Goal: Use online tool/utility: Utilize a website feature to perform a specific function

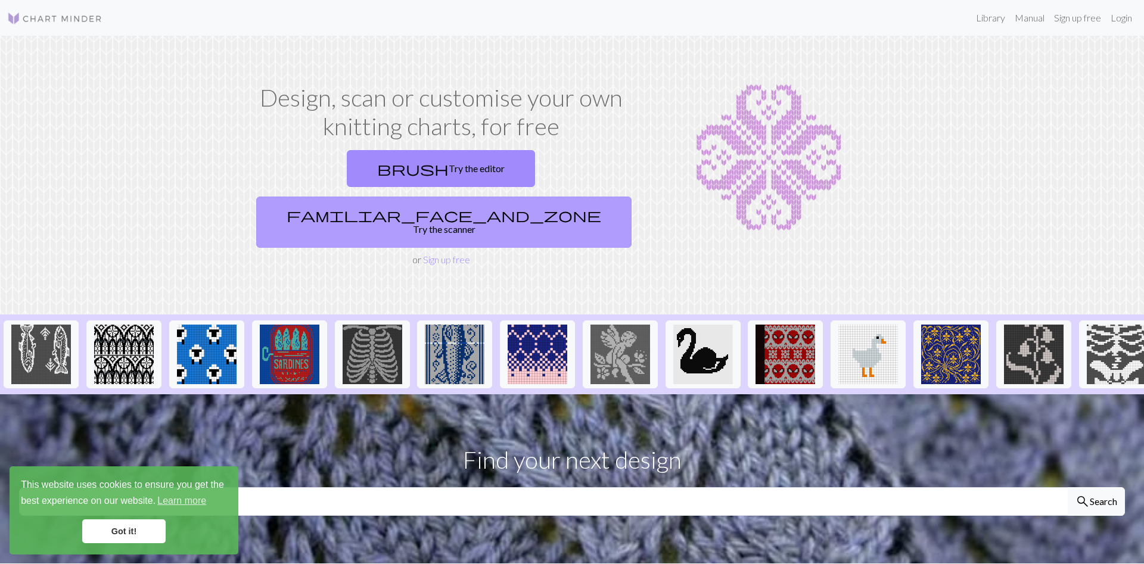
click at [528, 197] on link "familiar_face_and_zone Try the scanner" at bounding box center [443, 222] width 375 height 51
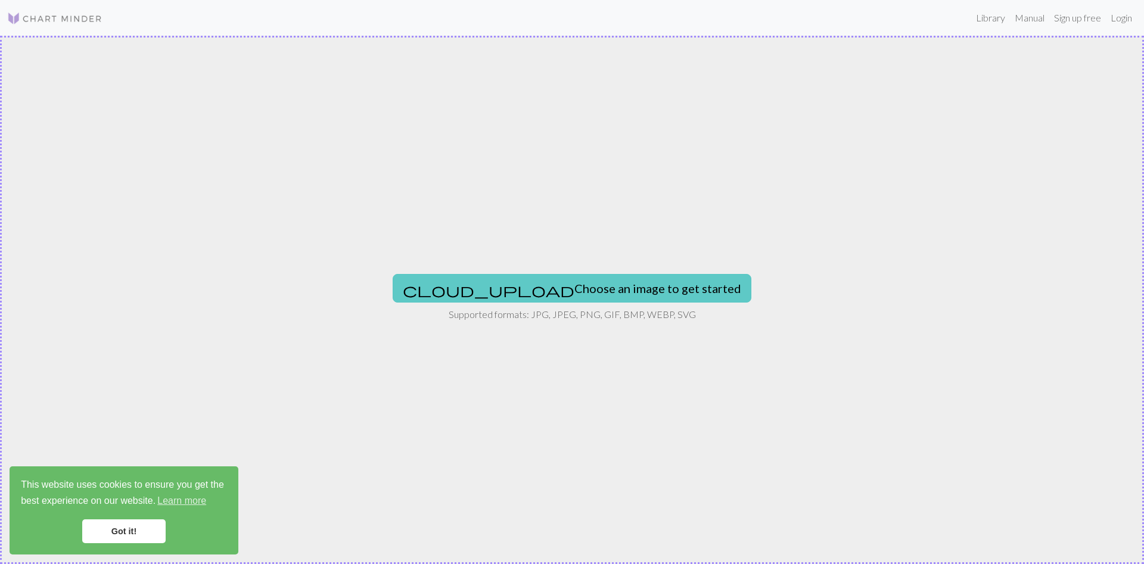
click at [501, 288] on button "cloud_upload Choose an image to get started" at bounding box center [572, 288] width 359 height 29
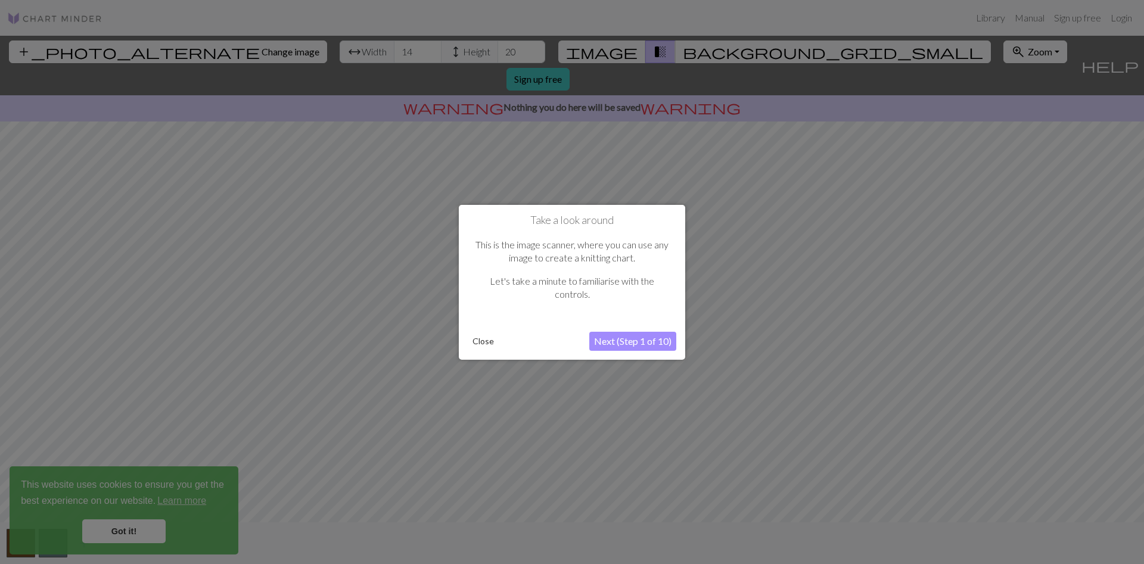
click at [608, 342] on button "Next (Step 1 of 10)" at bounding box center [632, 341] width 87 height 19
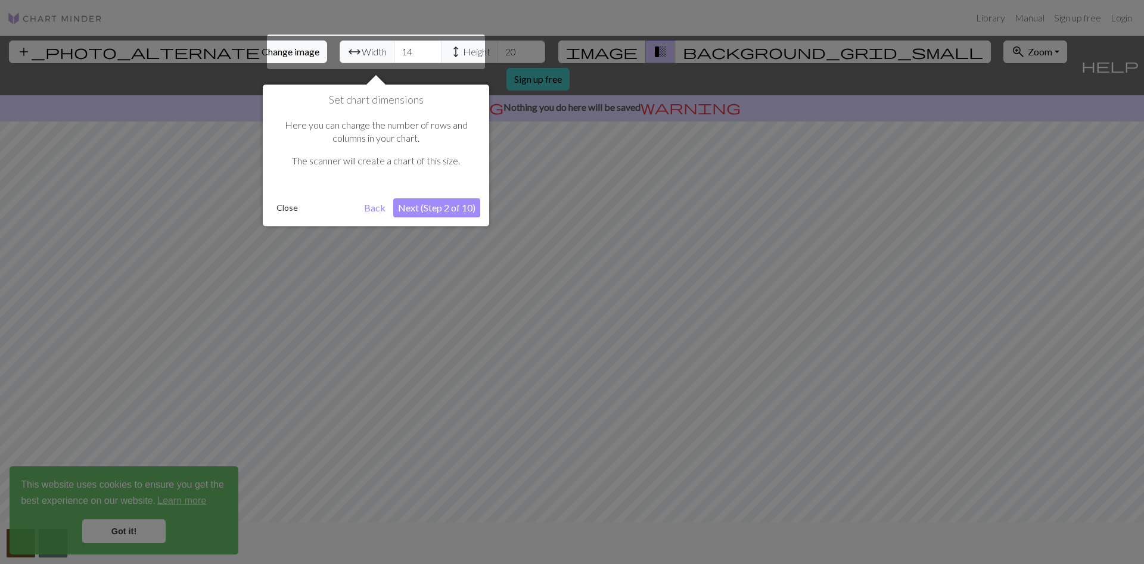
click at [433, 211] on button "Next (Step 2 of 10)" at bounding box center [436, 207] width 87 height 19
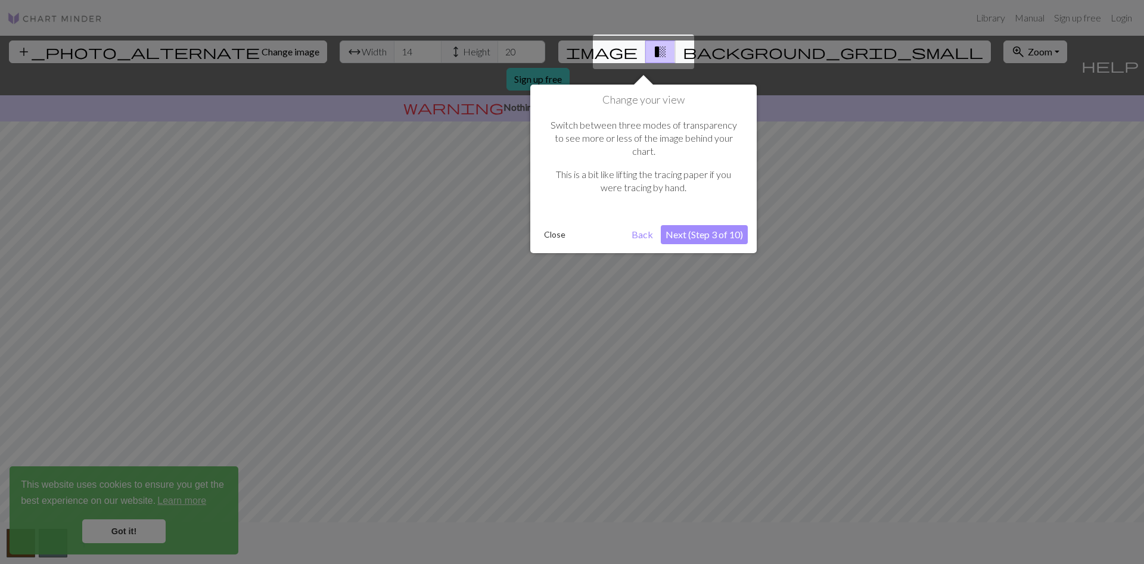
click at [727, 225] on button "Next (Step 3 of 10)" at bounding box center [704, 234] width 87 height 19
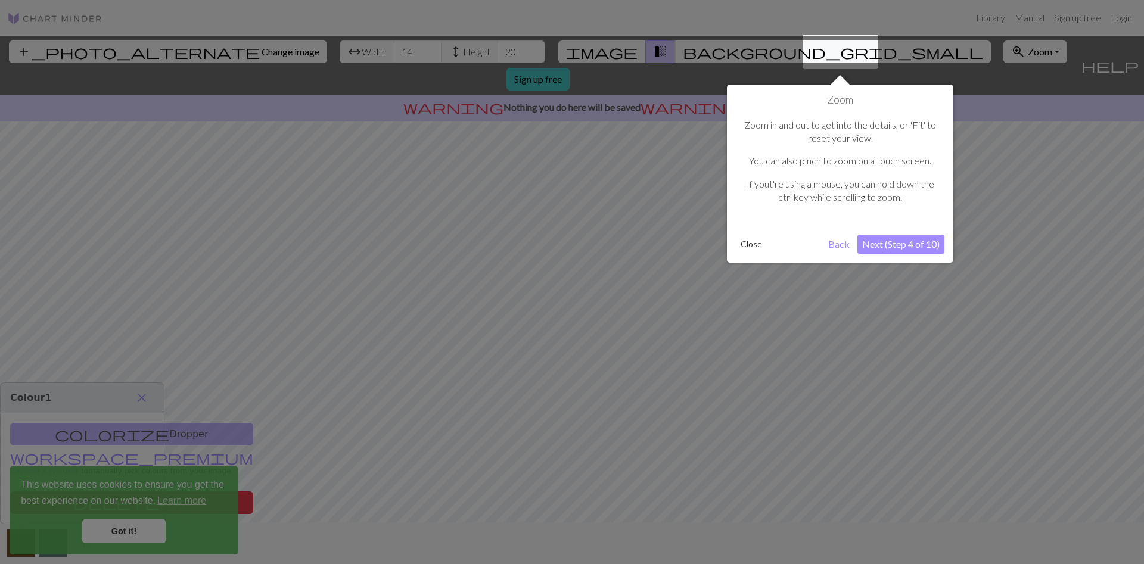
click at [747, 241] on button "Close" at bounding box center [751, 244] width 31 height 18
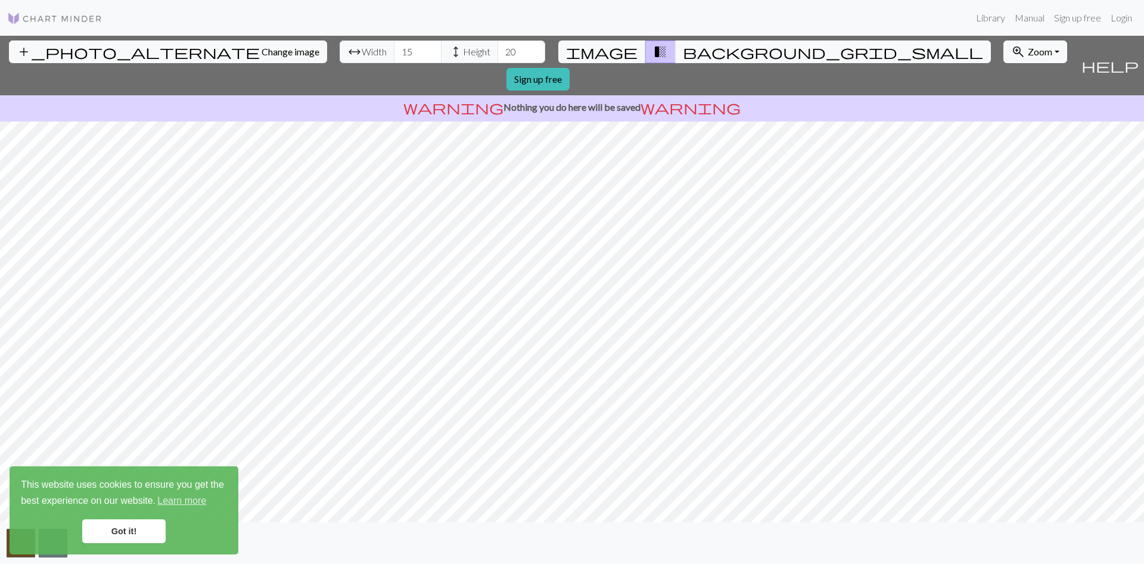
click at [394, 49] on input "15" at bounding box center [418, 52] width 48 height 23
click at [394, 49] on input "16" at bounding box center [418, 52] width 48 height 23
click at [394, 49] on input "17" at bounding box center [418, 52] width 48 height 23
click at [394, 49] on input "18" at bounding box center [418, 52] width 48 height 23
click at [394, 49] on input "19" at bounding box center [418, 52] width 48 height 23
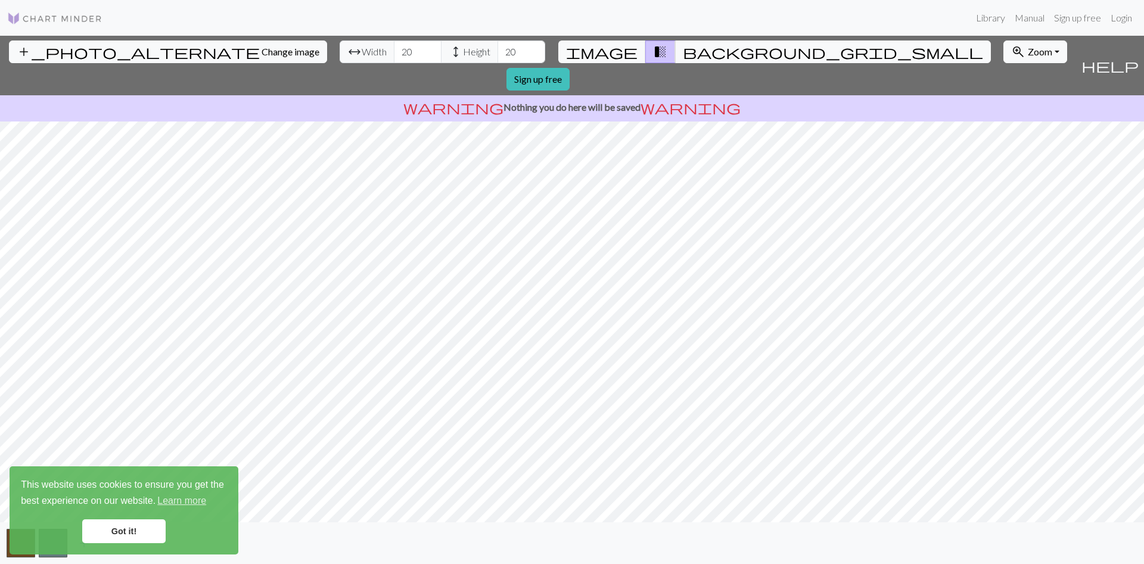
click at [394, 49] on input "20" at bounding box center [418, 52] width 48 height 23
click at [394, 49] on input "21" at bounding box center [418, 52] width 48 height 23
click at [394, 49] on input "22" at bounding box center [418, 52] width 48 height 23
click at [394, 49] on input "23" at bounding box center [418, 52] width 48 height 23
click at [394, 49] on input "24" at bounding box center [418, 52] width 48 height 23
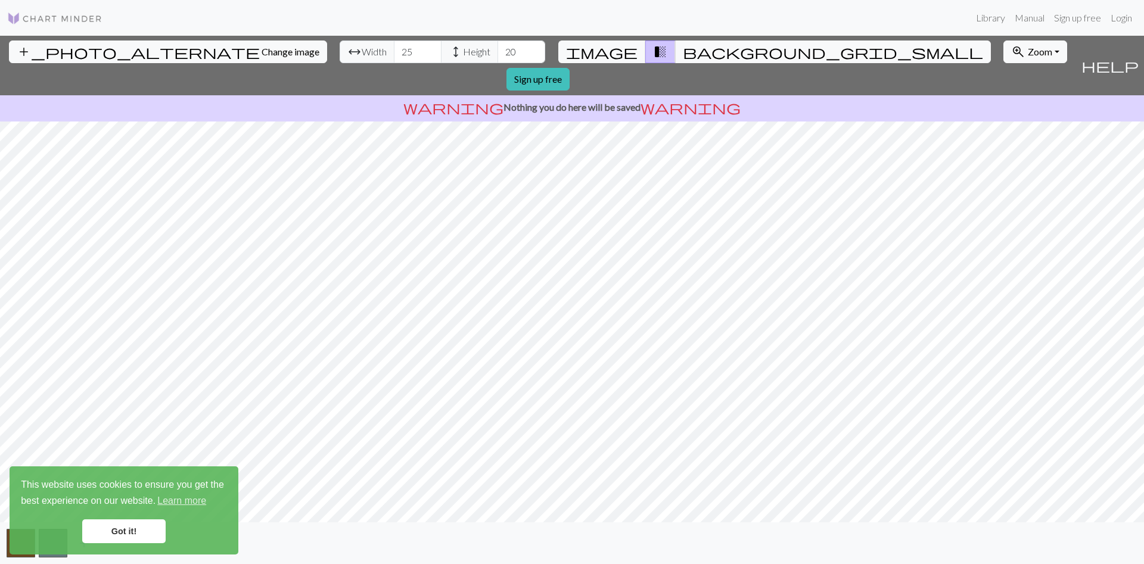
click at [394, 49] on input "25" at bounding box center [418, 52] width 48 height 23
click at [394, 49] on input "26" at bounding box center [418, 52] width 48 height 23
click at [394, 49] on input "27" at bounding box center [418, 52] width 48 height 23
click at [394, 49] on input "28" at bounding box center [418, 52] width 48 height 23
click at [394, 49] on input "29" at bounding box center [418, 52] width 48 height 23
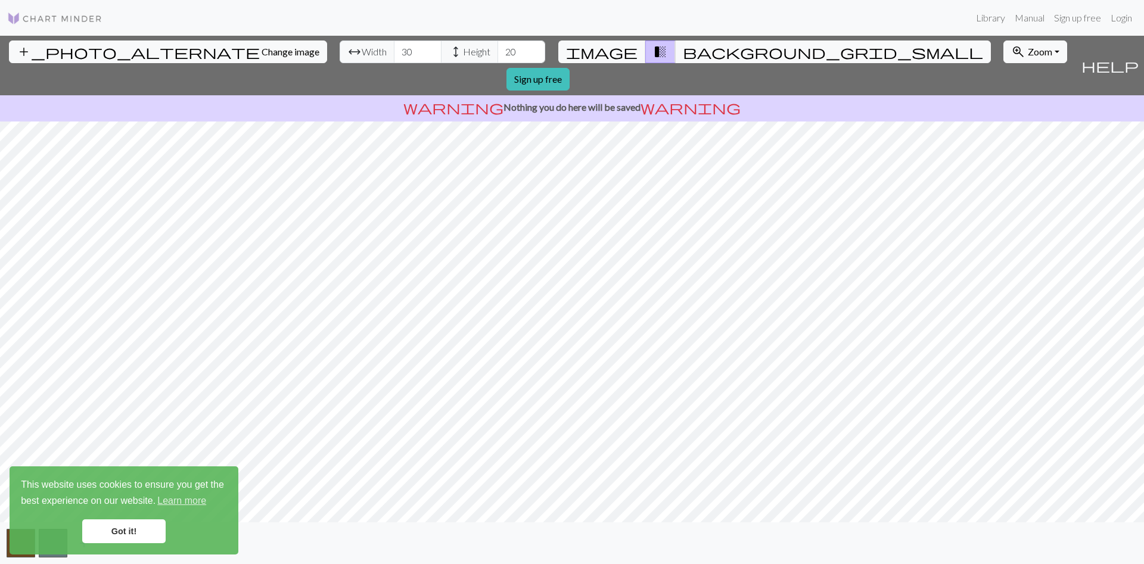
click at [394, 49] on input "30" at bounding box center [418, 52] width 48 height 23
click at [394, 49] on input "31" at bounding box center [418, 52] width 48 height 23
click at [394, 49] on input "32" at bounding box center [418, 52] width 48 height 23
click at [394, 49] on input "33" at bounding box center [418, 52] width 48 height 23
click at [394, 49] on input "34" at bounding box center [418, 52] width 48 height 23
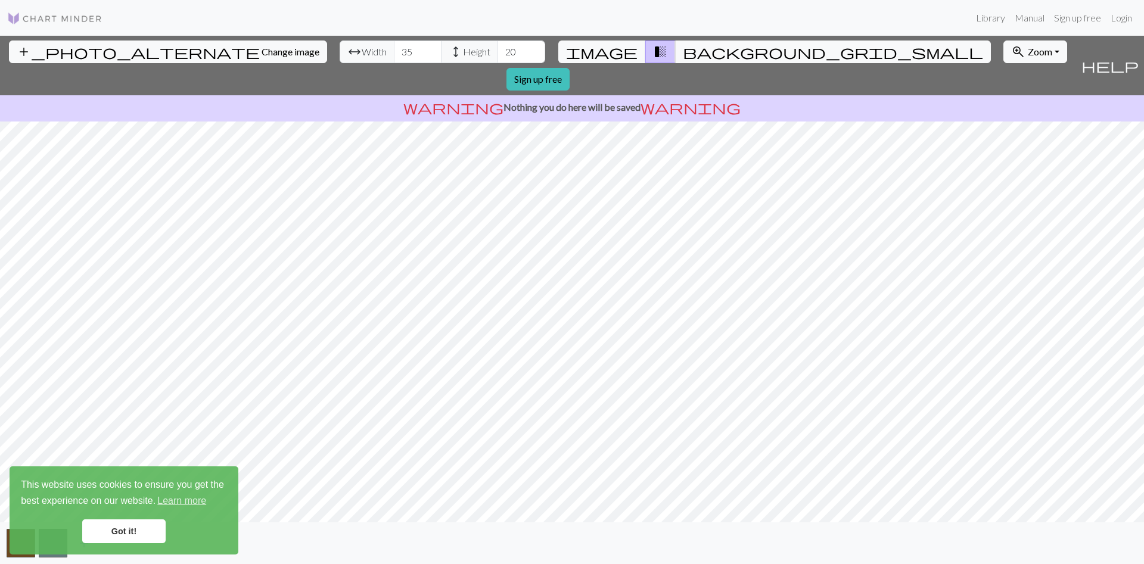
click at [394, 49] on input "35" at bounding box center [418, 52] width 48 height 23
click at [394, 49] on input "36" at bounding box center [418, 52] width 48 height 23
click at [394, 49] on input "37" at bounding box center [418, 52] width 48 height 23
click at [394, 49] on input "38" at bounding box center [418, 52] width 48 height 23
click at [394, 49] on input "39" at bounding box center [418, 52] width 48 height 23
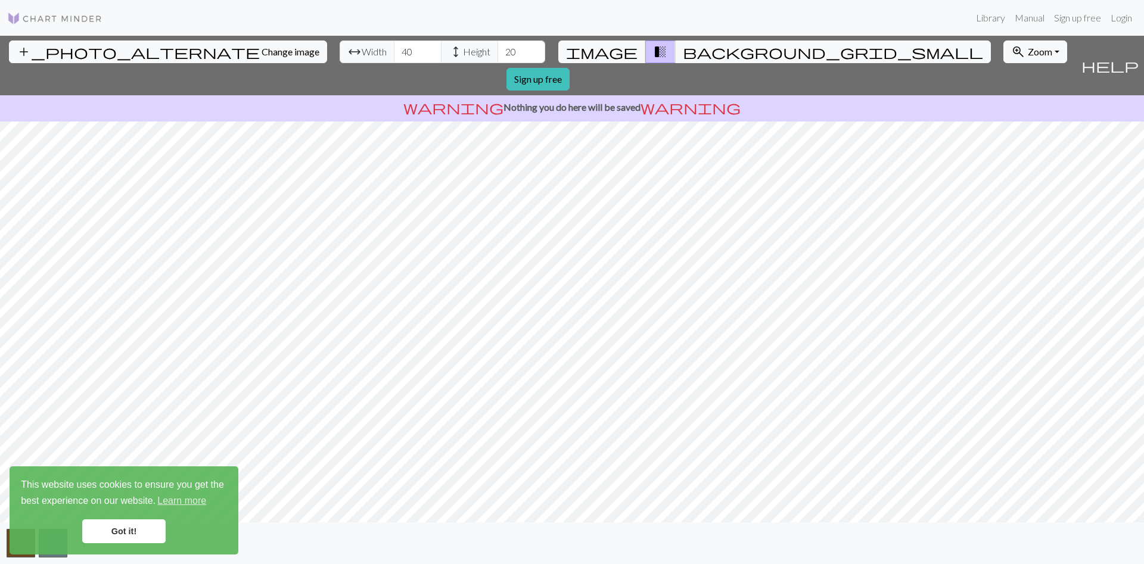
click at [394, 49] on input "40" at bounding box center [418, 52] width 48 height 23
click at [394, 49] on input "41" at bounding box center [418, 52] width 48 height 23
click at [394, 49] on input "42" at bounding box center [418, 52] width 48 height 23
click at [394, 49] on input "43" at bounding box center [418, 52] width 48 height 23
click at [394, 49] on input "44" at bounding box center [418, 52] width 48 height 23
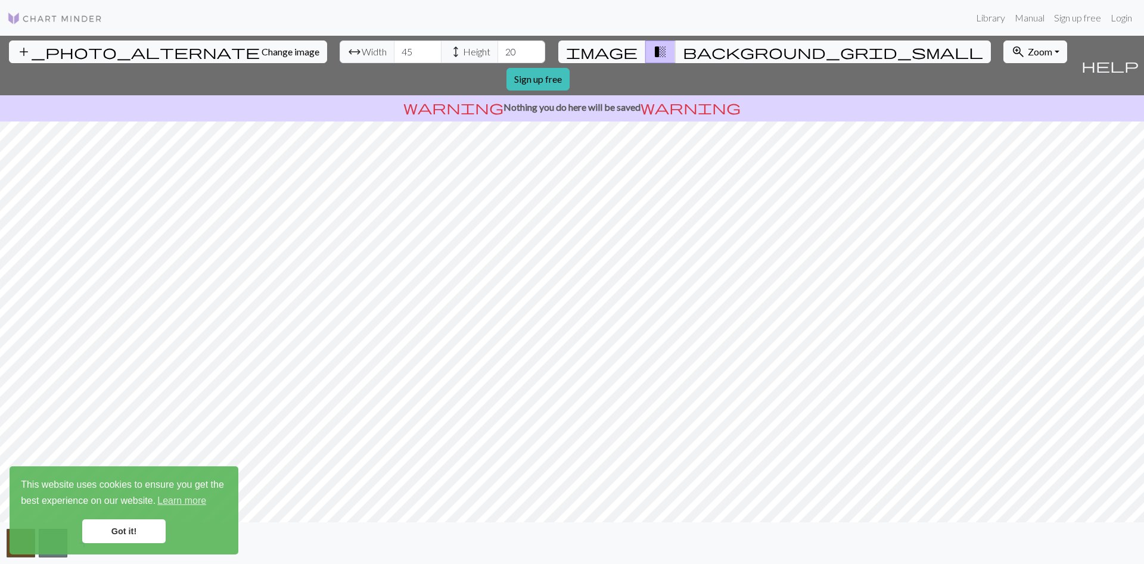
click at [394, 49] on input "45" at bounding box center [418, 52] width 48 height 23
click at [394, 49] on input "46" at bounding box center [418, 52] width 48 height 23
click at [394, 49] on input "47" at bounding box center [418, 52] width 48 height 23
click at [394, 49] on input "48" at bounding box center [418, 52] width 48 height 23
click at [394, 49] on input "49" at bounding box center [418, 52] width 48 height 23
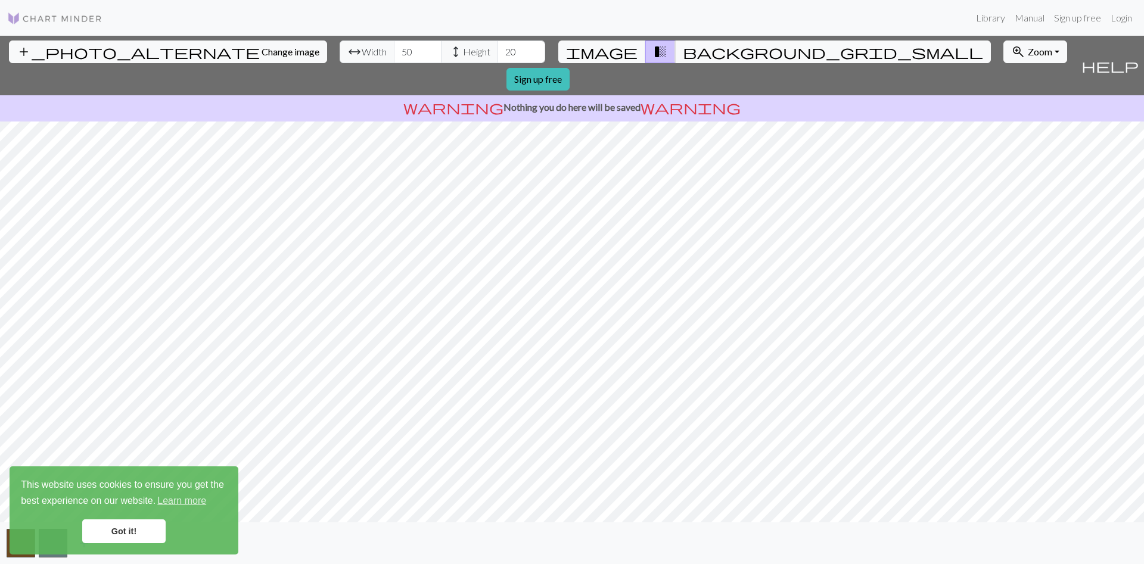
click at [394, 49] on input "50" at bounding box center [418, 52] width 48 height 23
click at [394, 49] on input "51" at bounding box center [418, 52] width 48 height 23
click at [394, 49] on input "52" at bounding box center [418, 52] width 48 height 23
click at [394, 49] on input "53" at bounding box center [418, 52] width 48 height 23
type input "54"
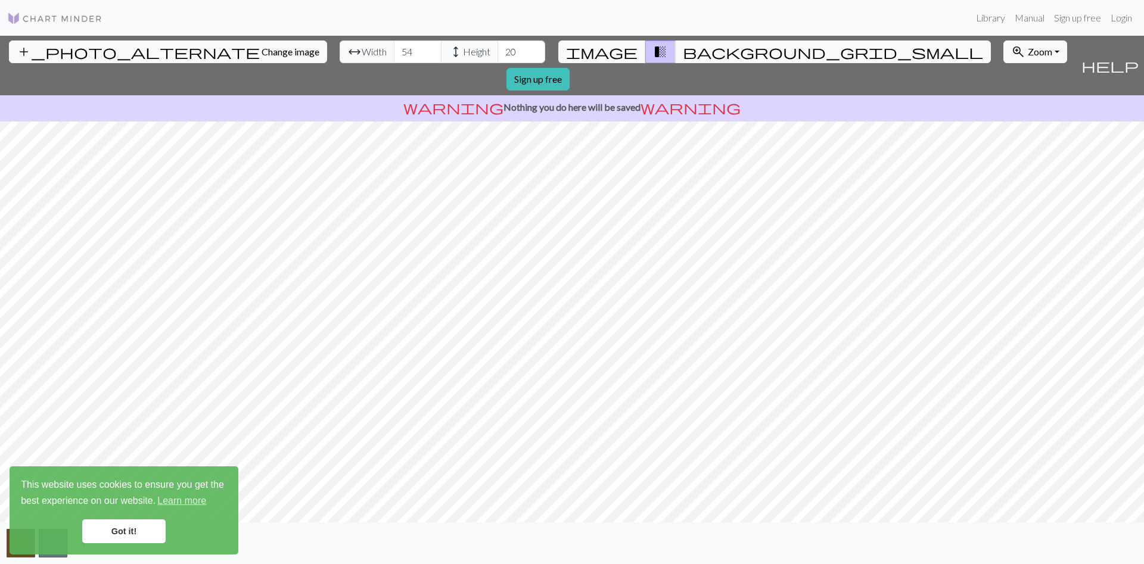
click at [394, 49] on input "54" at bounding box center [418, 52] width 48 height 23
click at [497, 49] on input "21" at bounding box center [521, 52] width 48 height 23
click at [497, 49] on input "22" at bounding box center [521, 52] width 48 height 23
click at [497, 49] on input "23" at bounding box center [521, 52] width 48 height 23
click at [497, 48] on input "24" at bounding box center [521, 52] width 48 height 23
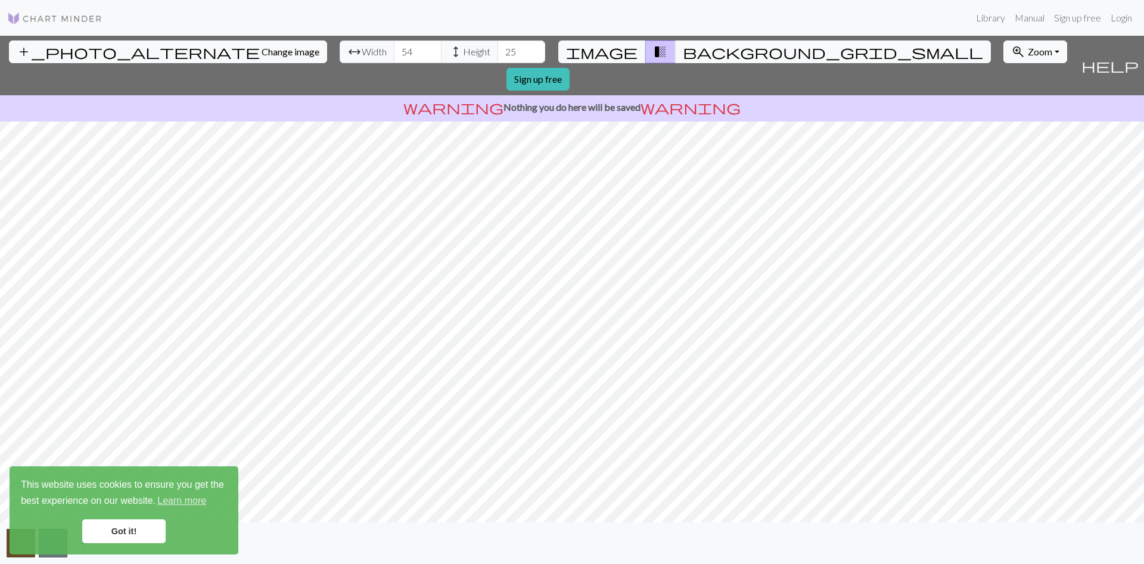
click at [497, 48] on input "25" at bounding box center [521, 52] width 48 height 23
click at [497, 48] on input "26" at bounding box center [521, 52] width 48 height 23
click at [497, 48] on input "27" at bounding box center [521, 52] width 48 height 23
click at [497, 48] on input "28" at bounding box center [521, 52] width 48 height 23
click at [497, 48] on input "29" at bounding box center [521, 52] width 48 height 23
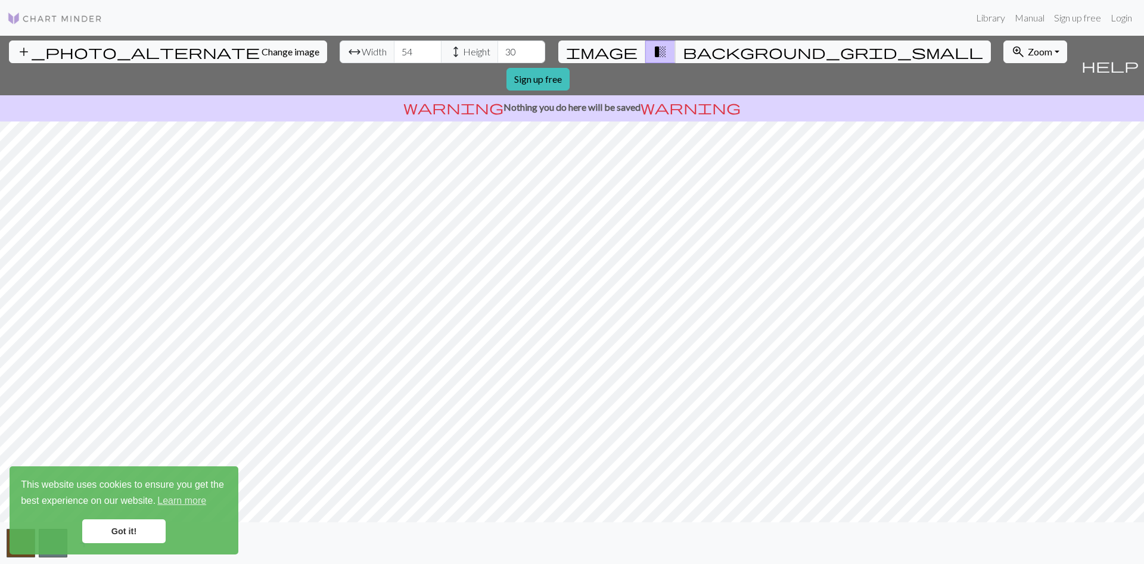
click at [497, 48] on input "30" at bounding box center [521, 52] width 48 height 23
click at [497, 48] on input "31" at bounding box center [521, 52] width 48 height 23
click at [497, 48] on input "32" at bounding box center [521, 52] width 48 height 23
click at [497, 48] on input "33" at bounding box center [521, 52] width 48 height 23
click at [497, 48] on input "34" at bounding box center [521, 52] width 48 height 23
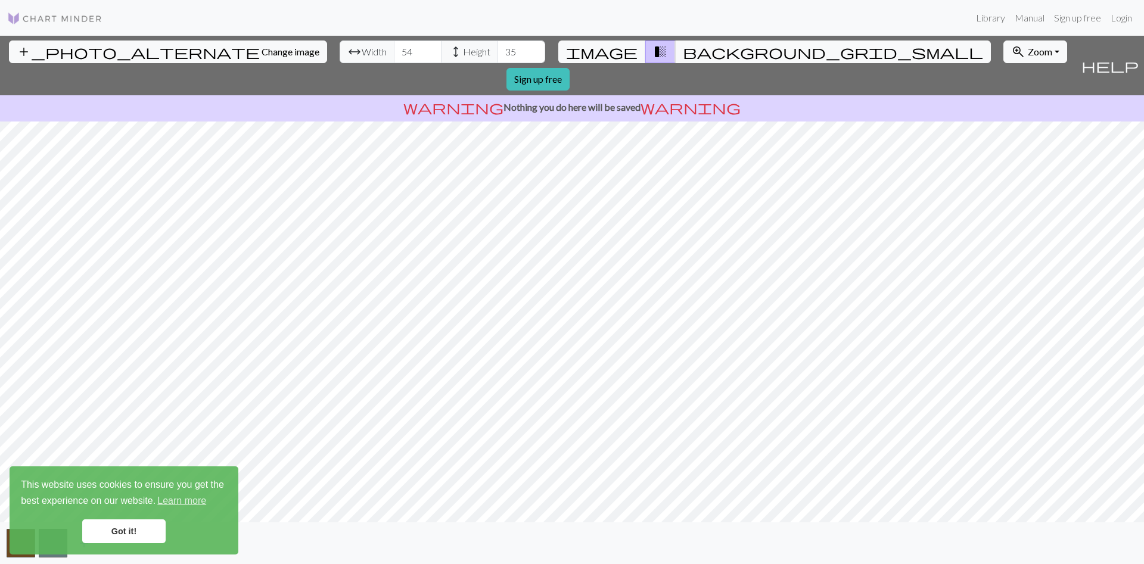
click at [497, 48] on input "35" at bounding box center [521, 52] width 48 height 23
click at [497, 48] on input "36" at bounding box center [521, 52] width 48 height 23
click at [497, 48] on input "37" at bounding box center [521, 52] width 48 height 23
click at [497, 48] on input "38" at bounding box center [521, 52] width 48 height 23
click at [497, 48] on input "39" at bounding box center [521, 52] width 48 height 23
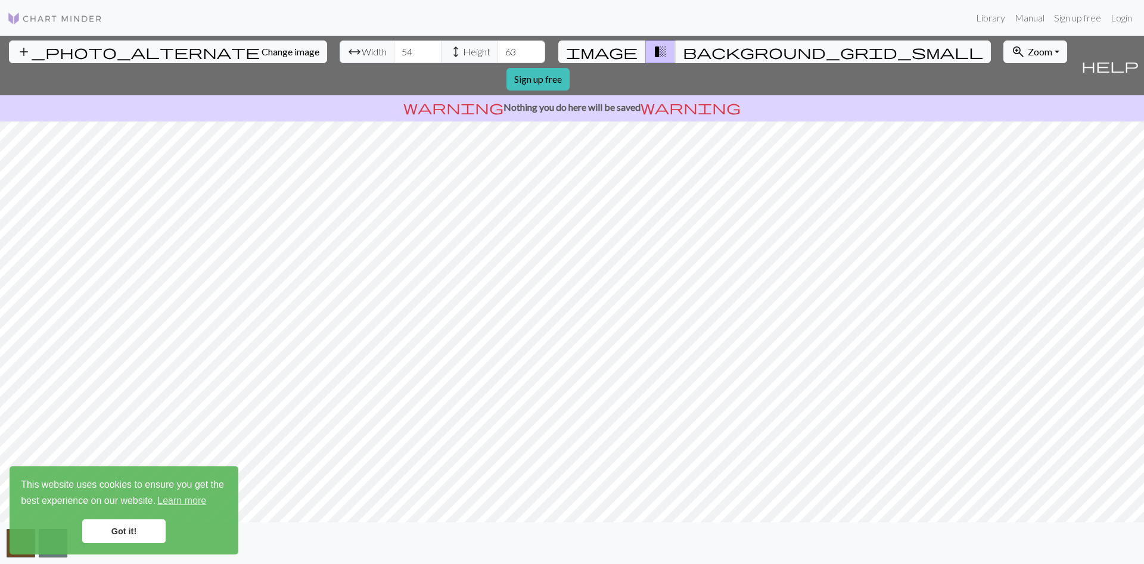
type input "64"
drag, startPoint x: 463, startPoint y: 48, endPoint x: 445, endPoint y: 50, distance: 18.0
click at [497, 48] on input "64" at bounding box center [521, 52] width 48 height 23
click at [394, 46] on input "94" at bounding box center [418, 52] width 48 height 23
click at [394, 46] on input "95" at bounding box center [418, 52] width 48 height 23
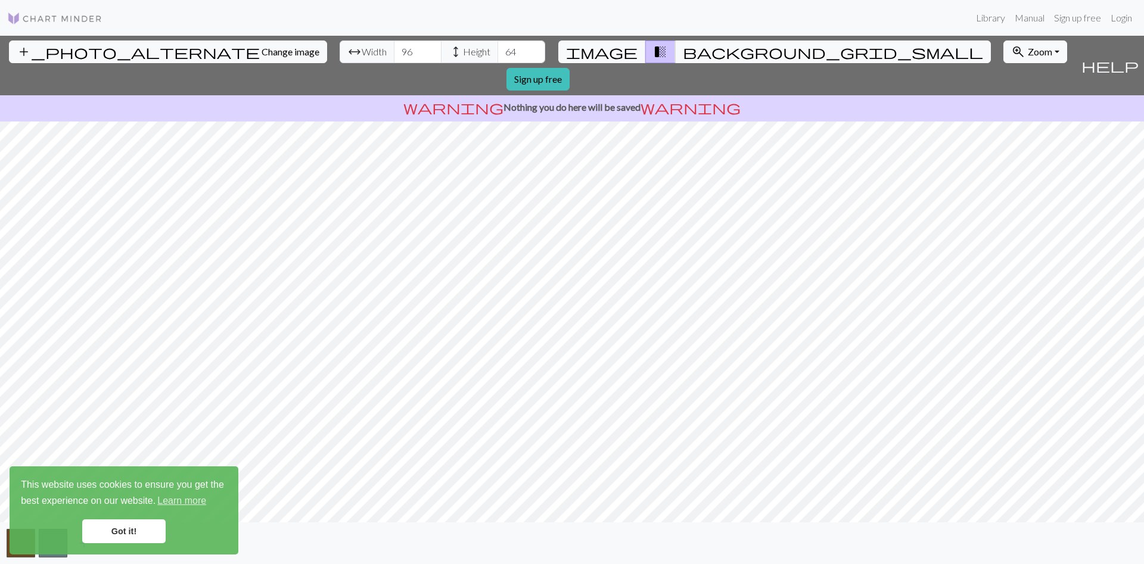
click at [394, 46] on input "96" at bounding box center [418, 52] width 48 height 23
click at [394, 46] on input "97" at bounding box center [418, 52] width 48 height 23
click at [394, 46] on input "98" at bounding box center [418, 52] width 48 height 23
click at [394, 46] on input "99" at bounding box center [418, 52] width 48 height 23
click at [394, 46] on input "100" at bounding box center [418, 52] width 48 height 23
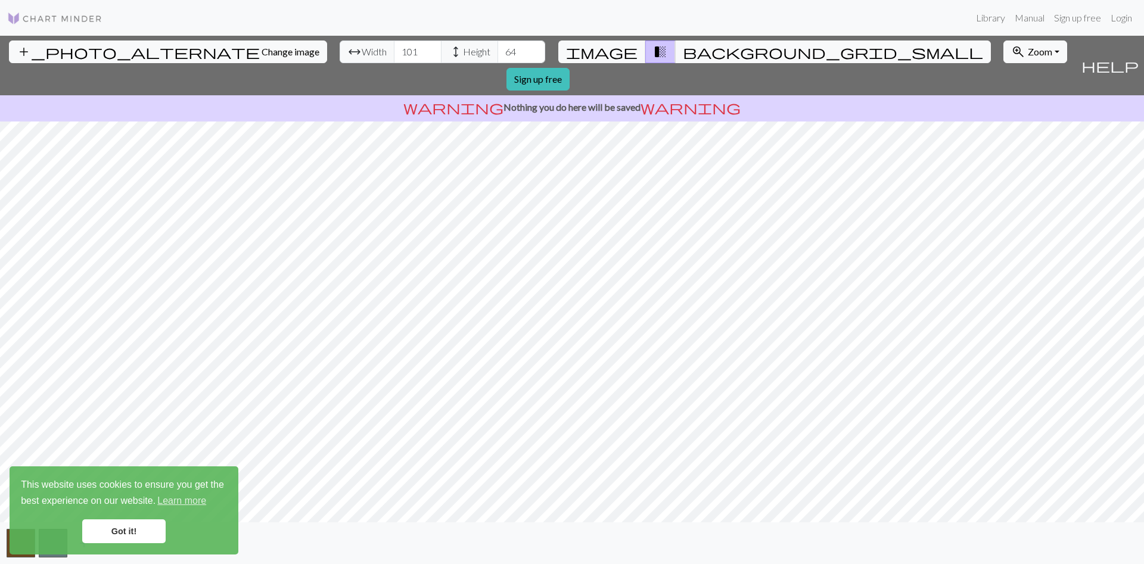
click at [394, 46] on input "101" at bounding box center [418, 52] width 48 height 23
click at [394, 46] on input "102" at bounding box center [418, 52] width 48 height 23
click at [394, 46] on input "129" at bounding box center [418, 52] width 48 height 23
click at [394, 46] on input "130" at bounding box center [418, 52] width 48 height 23
click at [394, 46] on input "131" at bounding box center [418, 52] width 48 height 23
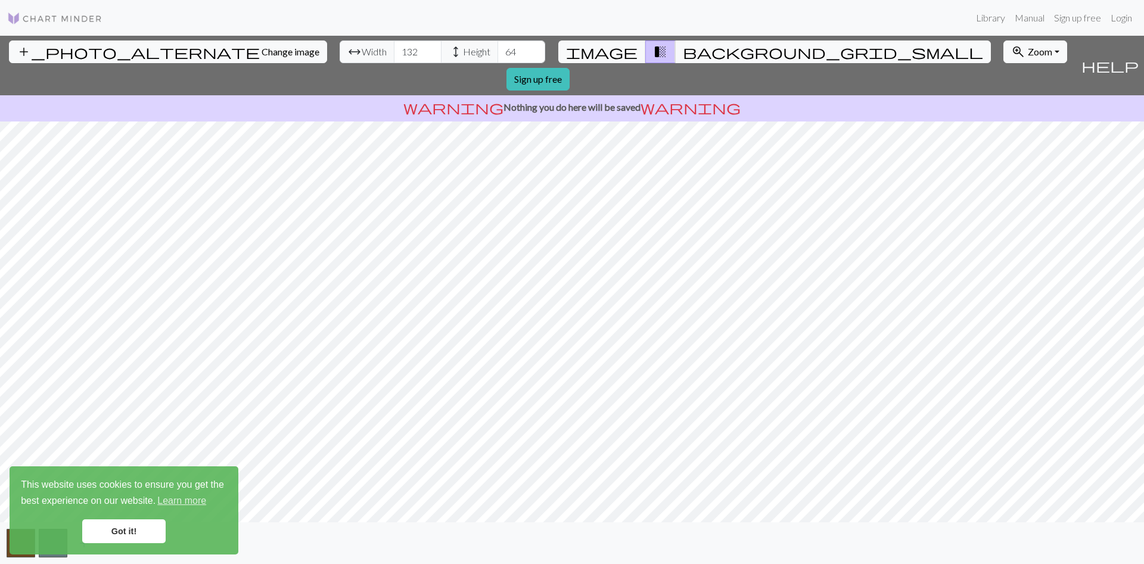
click at [394, 46] on input "132" at bounding box center [418, 52] width 48 height 23
click at [394, 46] on input "148" at bounding box center [418, 52] width 48 height 23
click at [394, 46] on input "149" at bounding box center [418, 52] width 48 height 23
type input "150"
click at [394, 46] on input "150" at bounding box center [418, 52] width 48 height 23
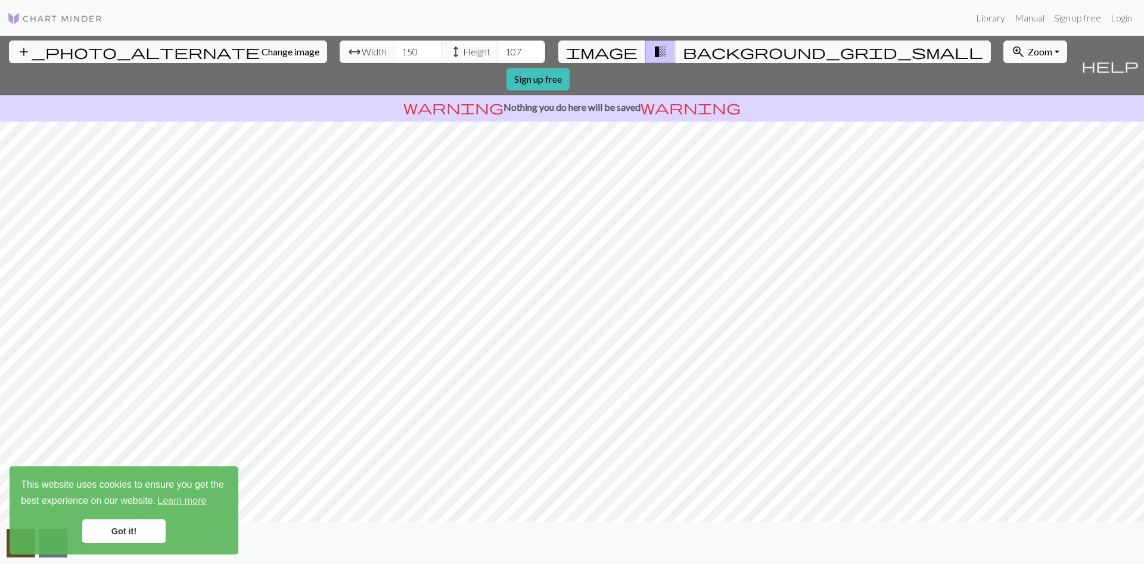
click at [497, 48] on input "107" at bounding box center [521, 52] width 48 height 23
click at [497, 48] on input "108" at bounding box center [521, 52] width 48 height 23
drag, startPoint x: 439, startPoint y: 48, endPoint x: 483, endPoint y: 55, distance: 44.0
click at [497, 55] on input "108" at bounding box center [521, 52] width 48 height 23
type input "200"
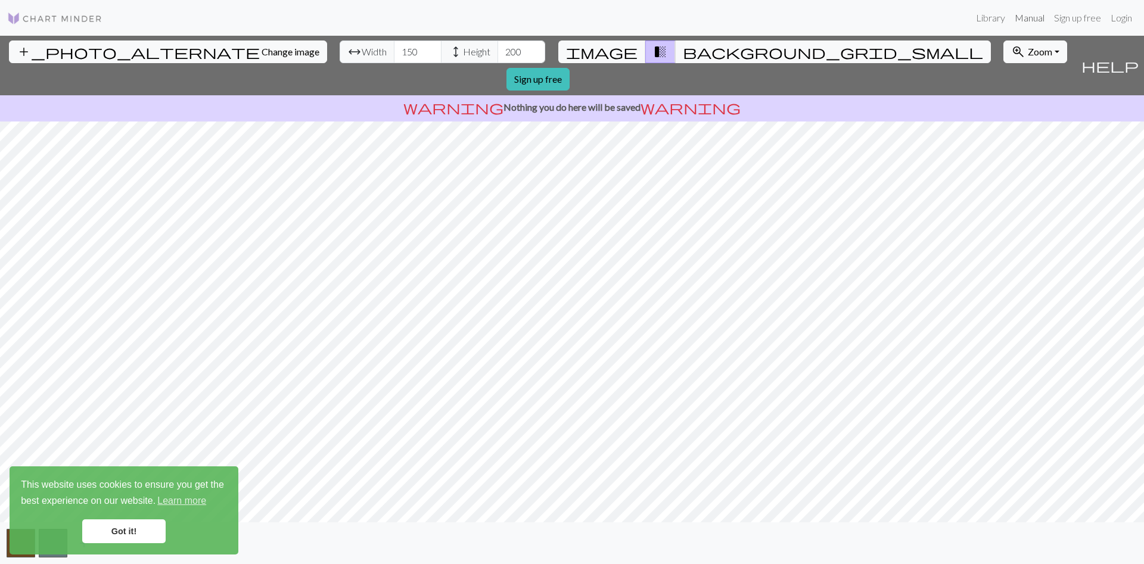
click at [1010, 13] on link "Manual" at bounding box center [1029, 18] width 39 height 24
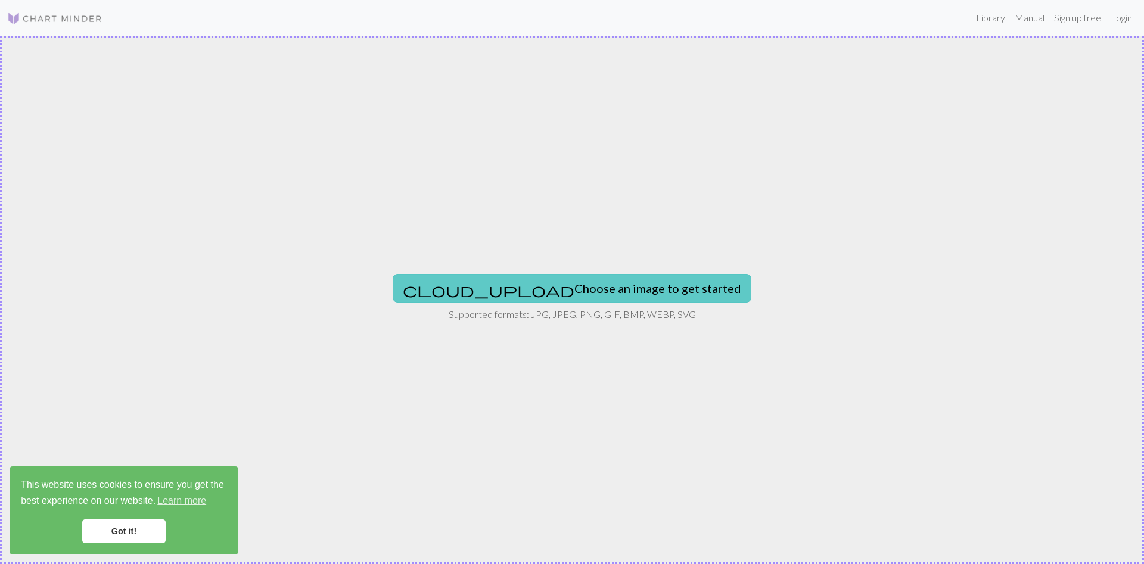
click at [553, 287] on button "cloud_upload Choose an image to get started" at bounding box center [572, 288] width 359 height 29
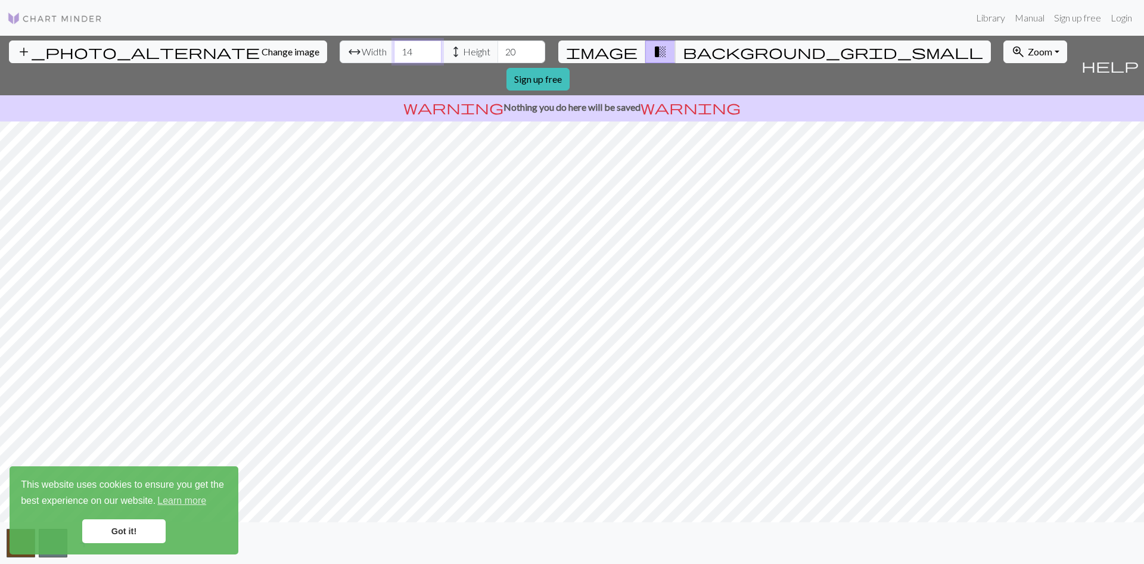
click at [394, 54] on input "14" at bounding box center [418, 52] width 48 height 23
type input "140"
click at [497, 52] on input "20" at bounding box center [521, 52] width 48 height 23
type input "200"
click at [113, 527] on link "Got it!" at bounding box center [123, 531] width 83 height 24
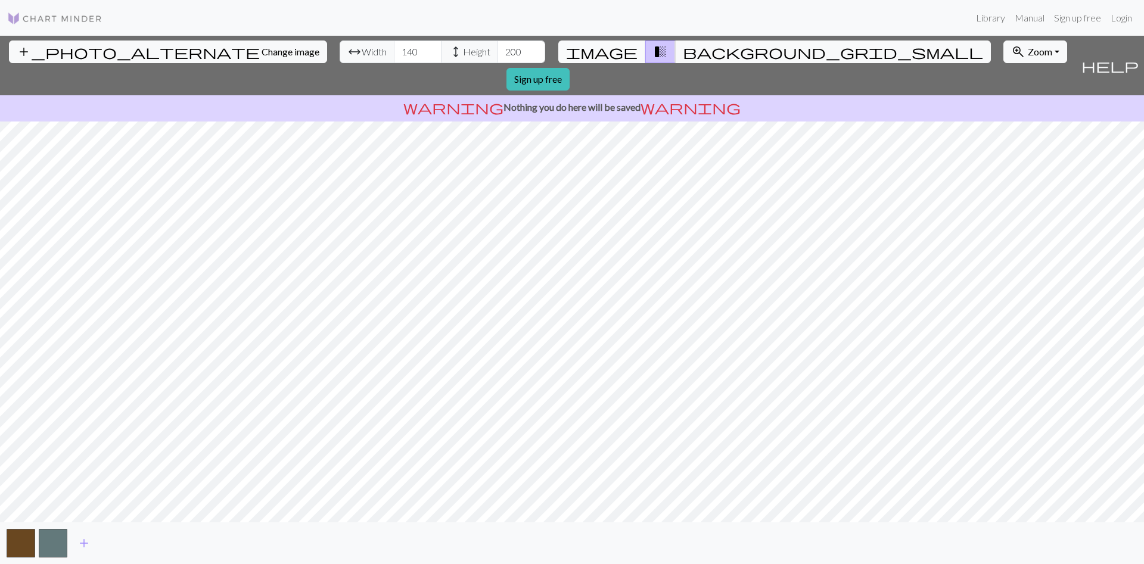
click at [615, 54] on span "image" at bounding box center [601, 51] width 71 height 17
click at [653, 49] on span "transition_fade" at bounding box center [660, 51] width 14 height 17
click at [683, 51] on span "background_grid_small" at bounding box center [833, 51] width 300 height 17
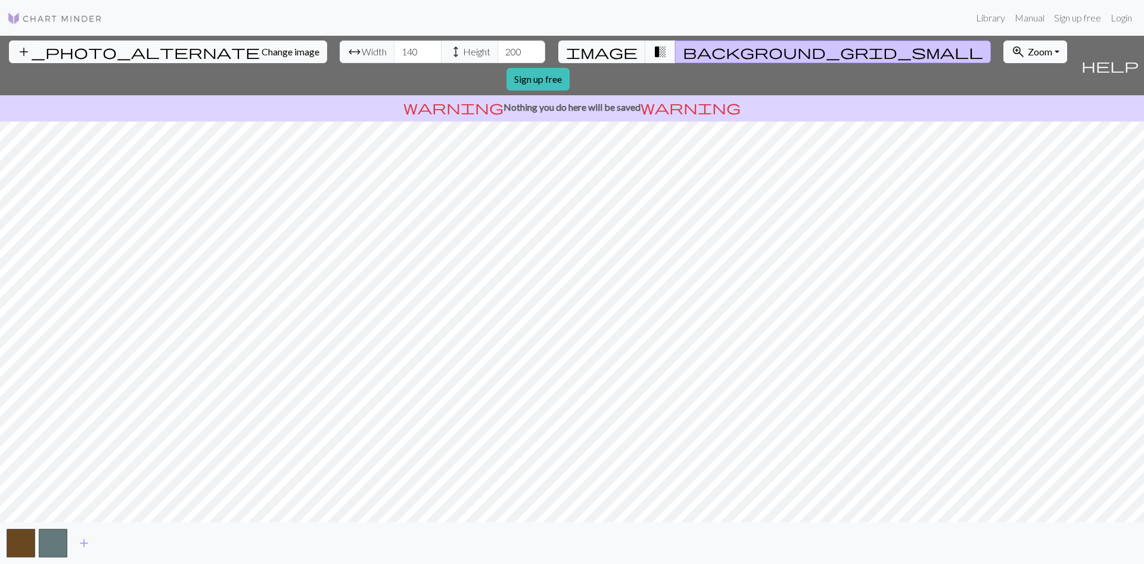
click at [653, 57] on span "transition_fade" at bounding box center [660, 51] width 14 height 17
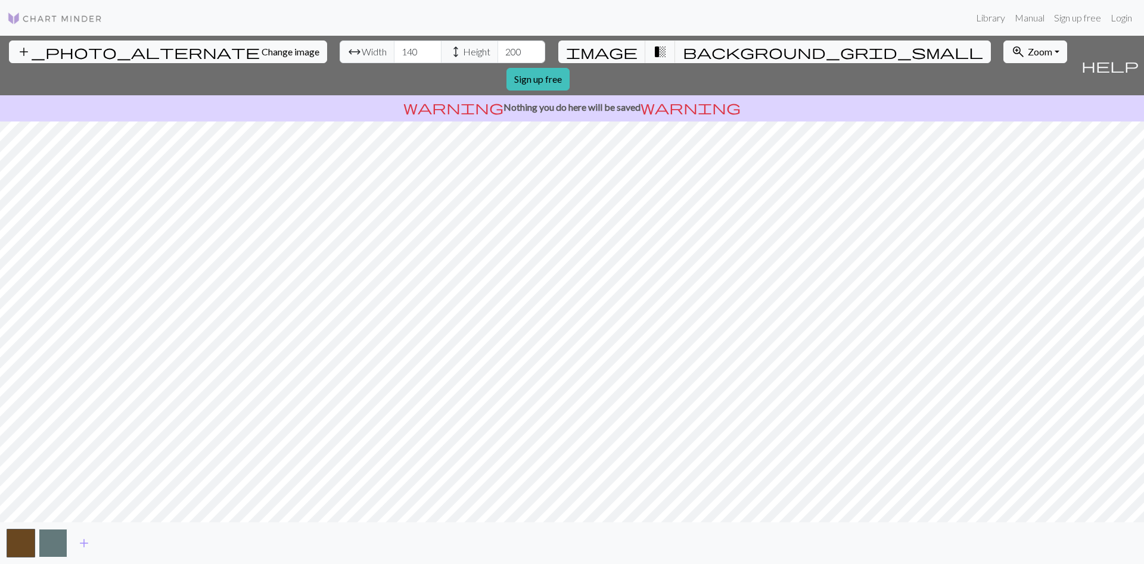
click at [57, 541] on button "button" at bounding box center [53, 543] width 29 height 29
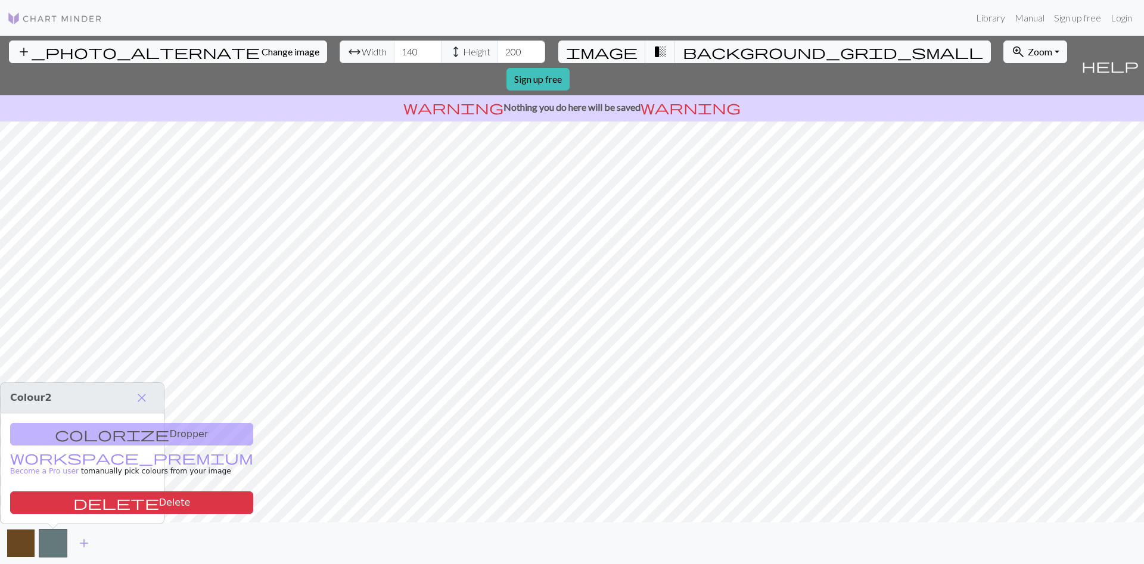
click at [12, 543] on button "button" at bounding box center [21, 543] width 29 height 29
click at [1003, 59] on button "zoom_in Zoom Zoom" at bounding box center [1035, 52] width 64 height 23
click at [1004, 201] on button "200%" at bounding box center [1051, 202] width 94 height 19
click at [59, 553] on button "button" at bounding box center [53, 543] width 29 height 29
click at [85, 545] on span "add" at bounding box center [84, 543] width 14 height 17
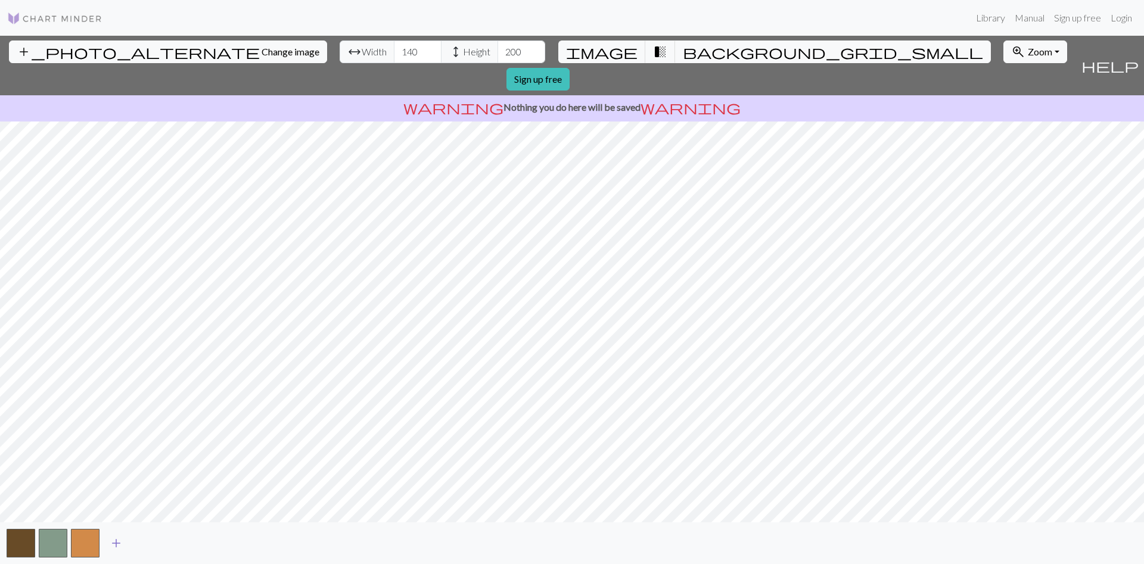
click at [108, 542] on button "add" at bounding box center [116, 543] width 30 height 23
click at [150, 539] on span "add" at bounding box center [148, 543] width 14 height 17
click at [186, 543] on span "add" at bounding box center [180, 543] width 14 height 17
drag, startPoint x: 210, startPoint y: 542, endPoint x: 217, endPoint y: 541, distance: 7.2
click at [210, 541] on span "add" at bounding box center [213, 543] width 14 height 17
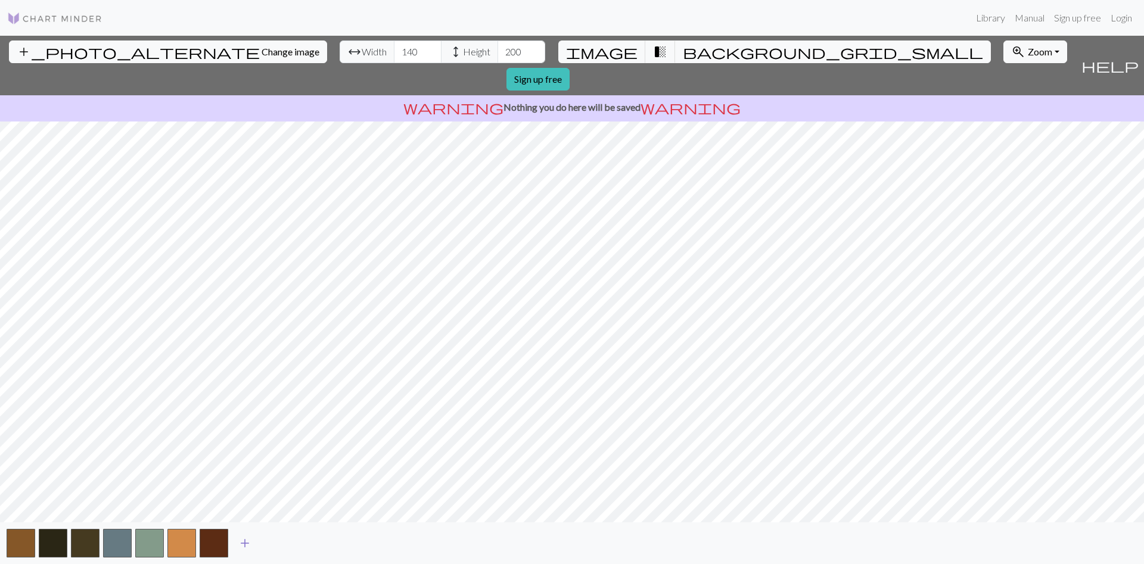
click at [239, 544] on span "add" at bounding box center [245, 543] width 14 height 17
click at [275, 544] on span "add" at bounding box center [277, 543] width 14 height 17
click at [314, 545] on span "add" at bounding box center [309, 543] width 14 height 17
click at [340, 542] on span "add" at bounding box center [341, 543] width 14 height 17
click at [374, 542] on span "add" at bounding box center [373, 543] width 14 height 17
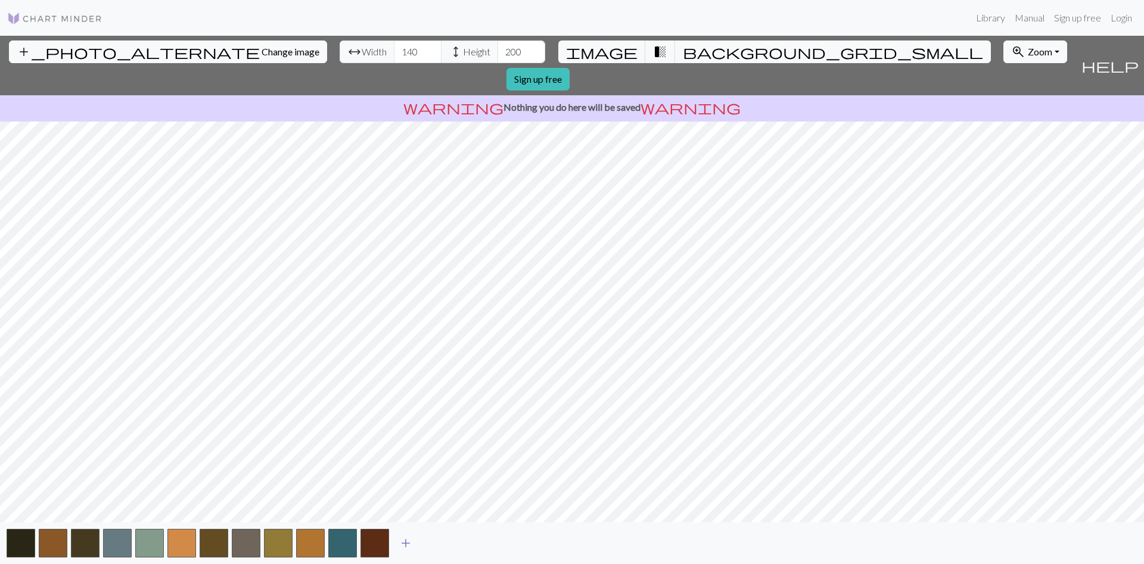
click at [399, 545] on span "add" at bounding box center [406, 543] width 14 height 17
drag, startPoint x: 434, startPoint y: 544, endPoint x: 440, endPoint y: 544, distance: 6.6
click at [434, 544] on span "add" at bounding box center [438, 543] width 14 height 17
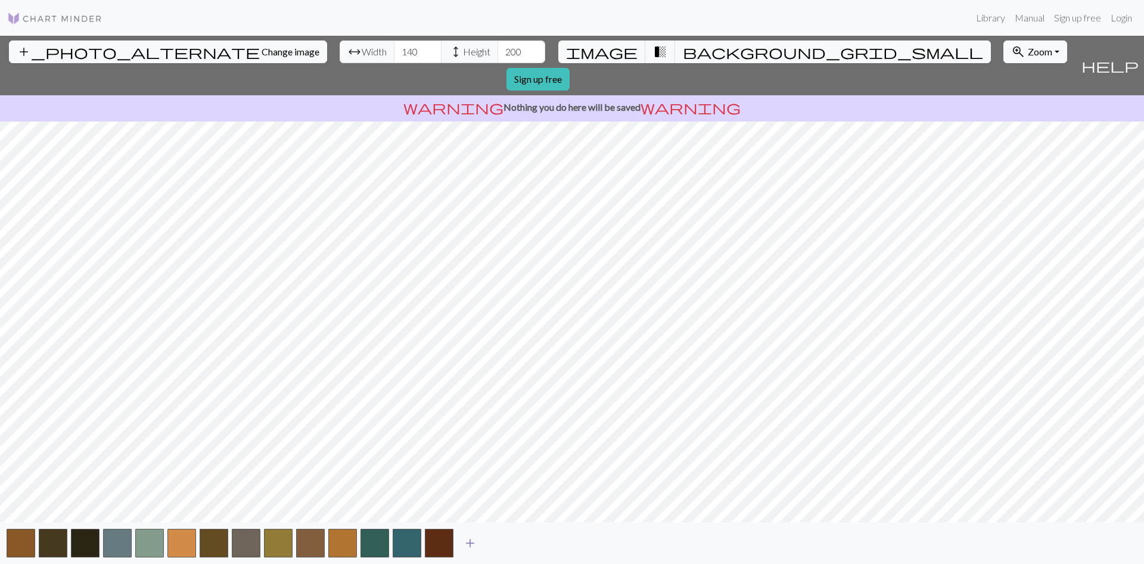
click at [472, 543] on span "add" at bounding box center [470, 543] width 14 height 17
click at [1003, 58] on button "zoom_in Zoom Zoom" at bounding box center [1035, 52] width 64 height 23
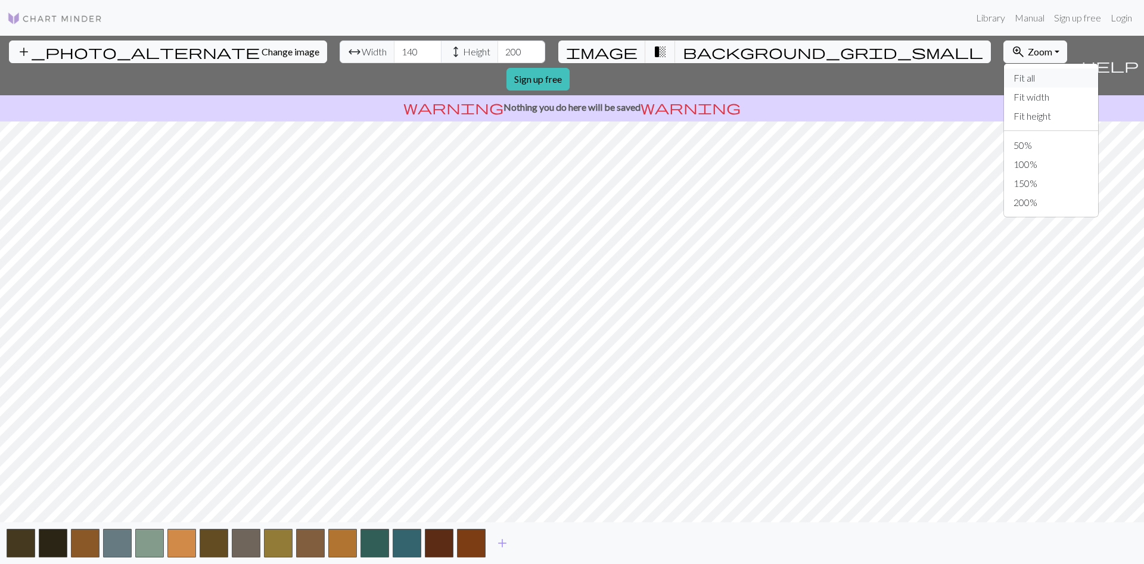
click at [1004, 83] on button "Fit all" at bounding box center [1051, 78] width 94 height 19
click at [24, 544] on button "button" at bounding box center [21, 543] width 29 height 29
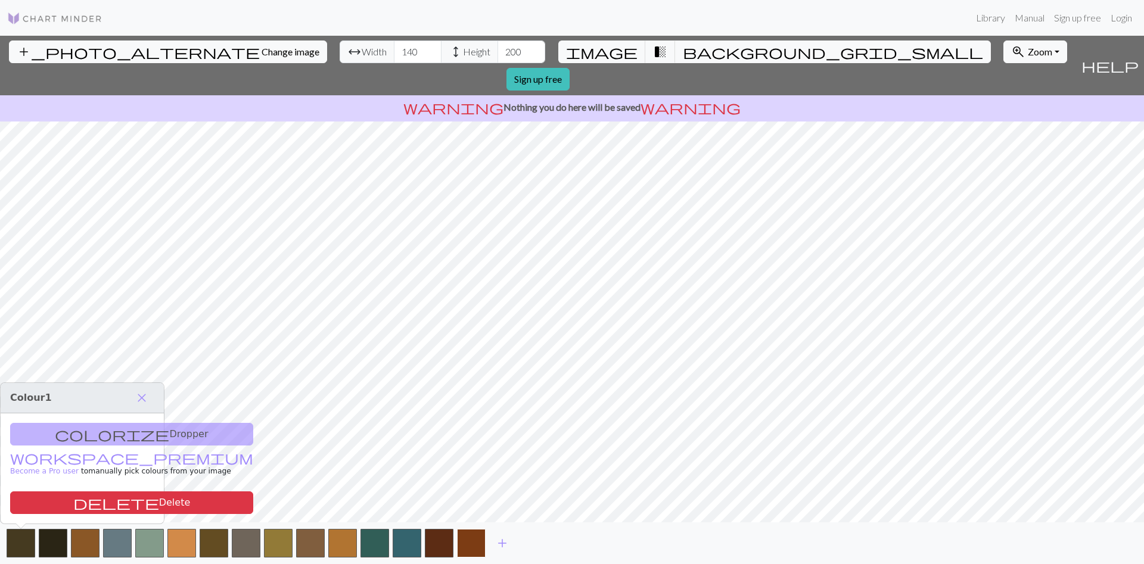
click at [461, 540] on button "button" at bounding box center [471, 543] width 29 height 29
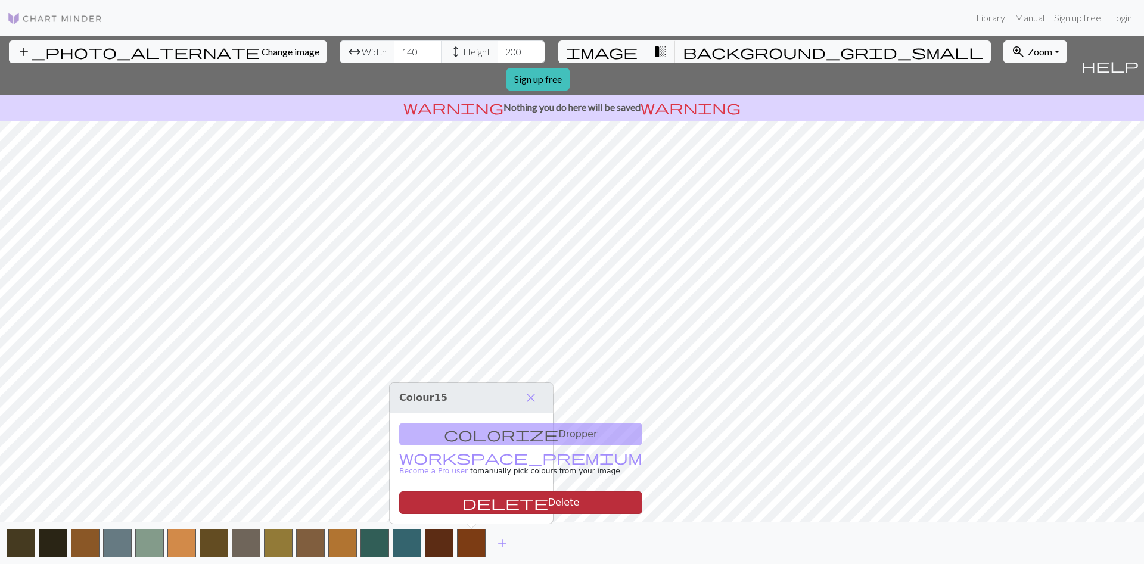
click at [475, 506] on button "delete Delete" at bounding box center [520, 502] width 243 height 23
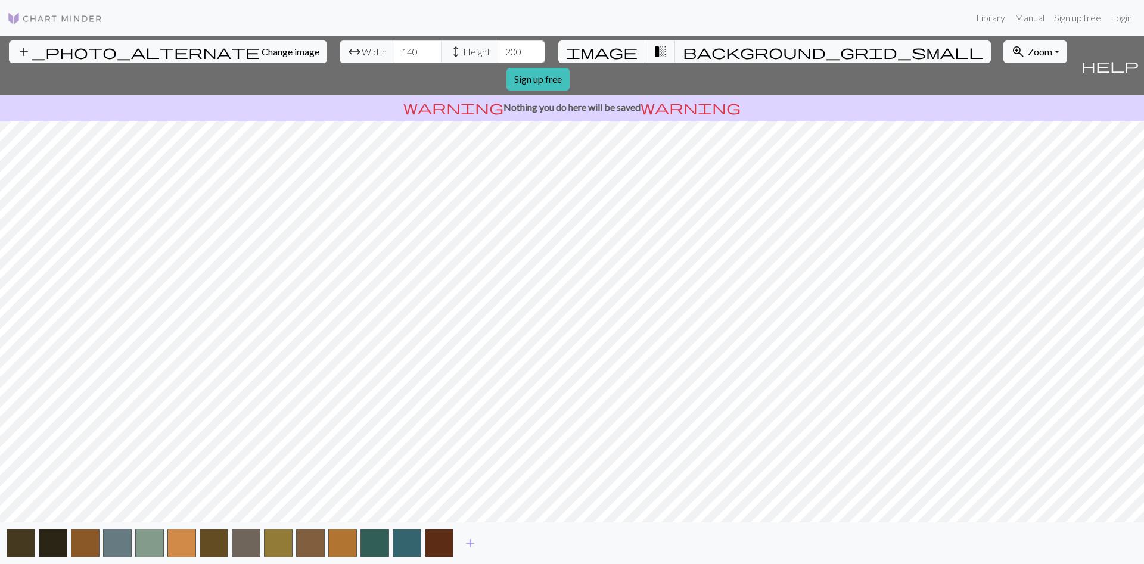
click at [440, 549] on button "button" at bounding box center [439, 543] width 29 height 29
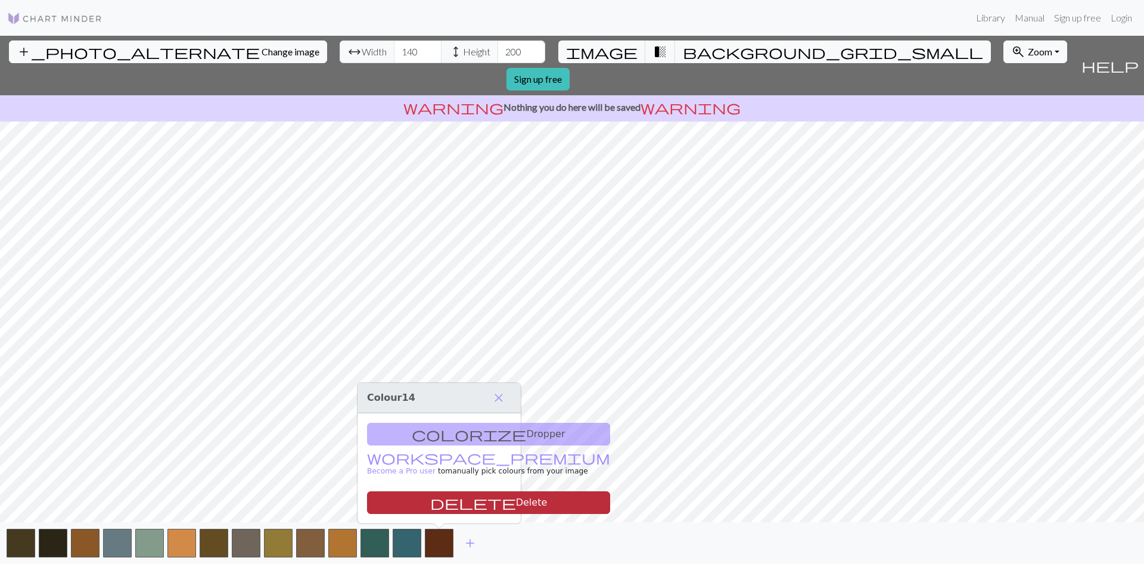
click at [450, 500] on button "delete Delete" at bounding box center [488, 502] width 243 height 23
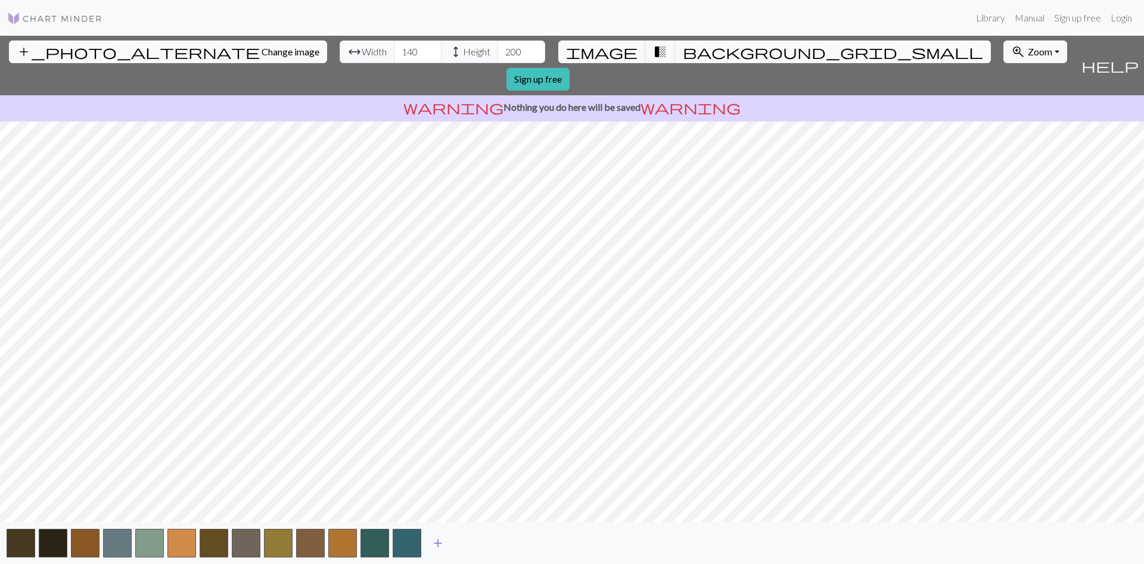
click at [441, 548] on span "add" at bounding box center [438, 543] width 14 height 17
click at [440, 544] on button "button" at bounding box center [439, 543] width 29 height 29
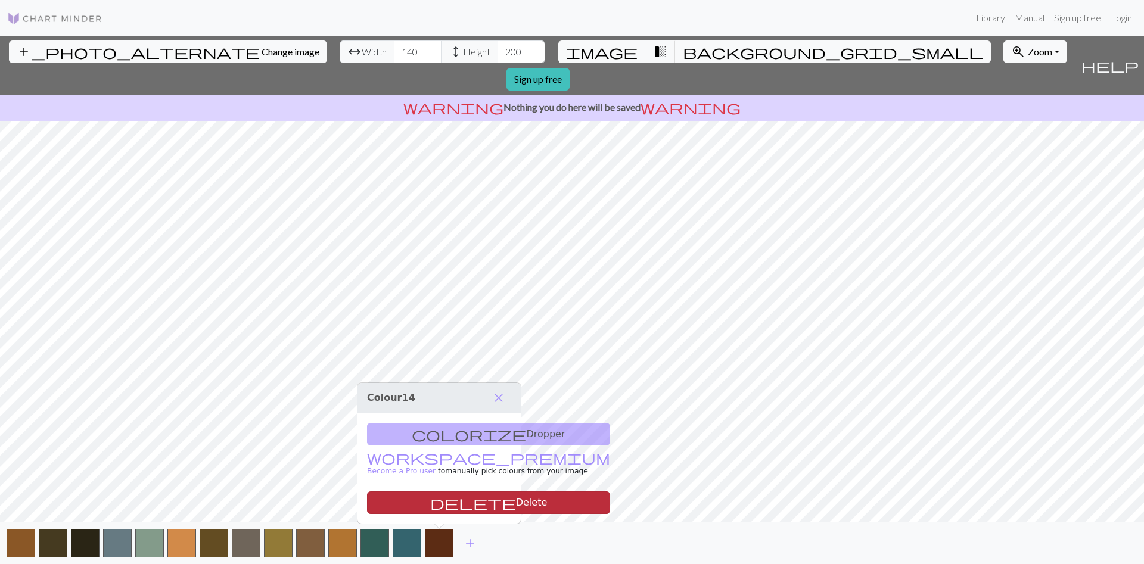
click at [451, 503] on button "delete Delete" at bounding box center [488, 502] width 243 height 23
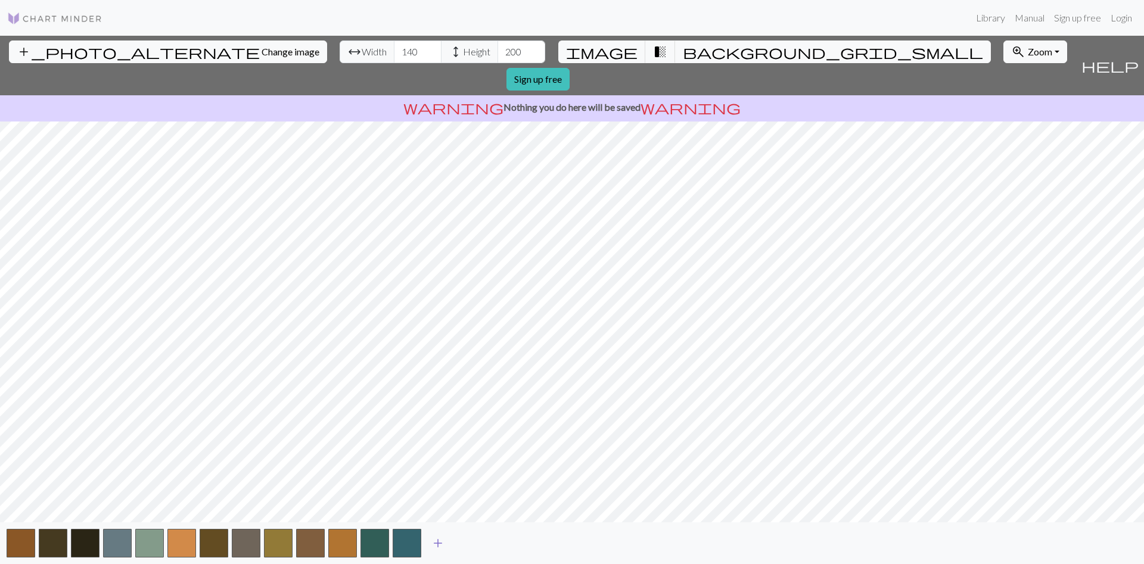
click at [447, 545] on button "add" at bounding box center [438, 543] width 30 height 23
click at [435, 543] on button "button" at bounding box center [439, 543] width 29 height 29
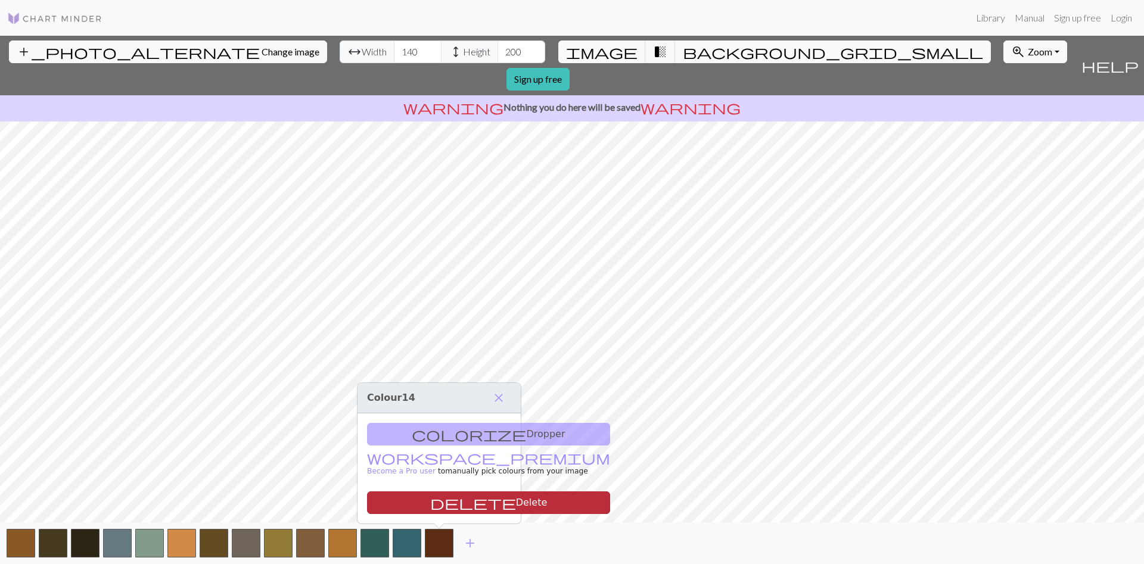
click at [455, 499] on button "delete Delete" at bounding box center [488, 502] width 243 height 23
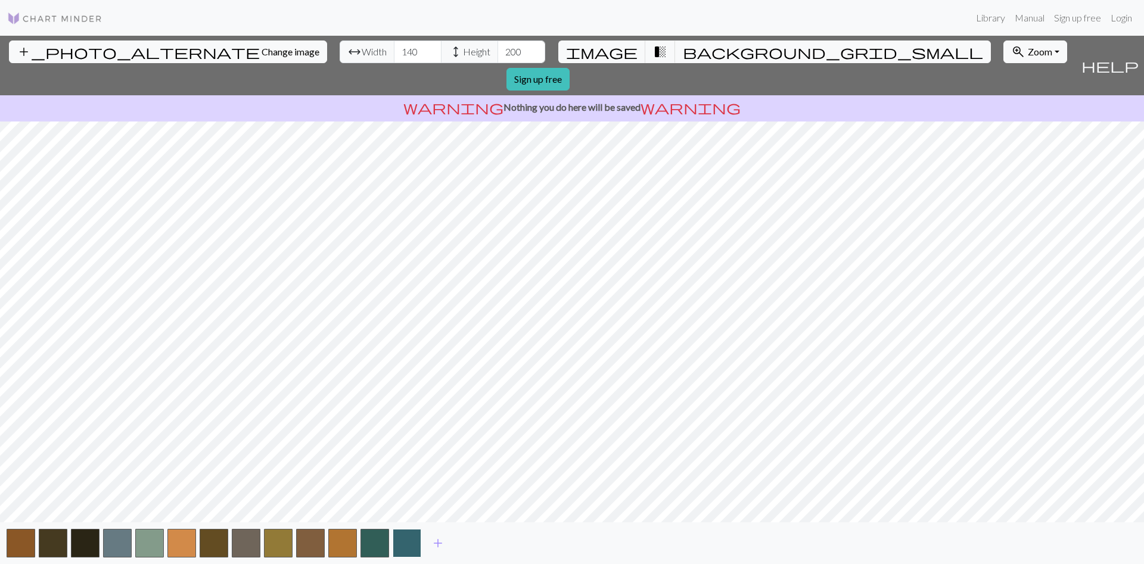
click at [410, 546] on button "button" at bounding box center [407, 543] width 29 height 29
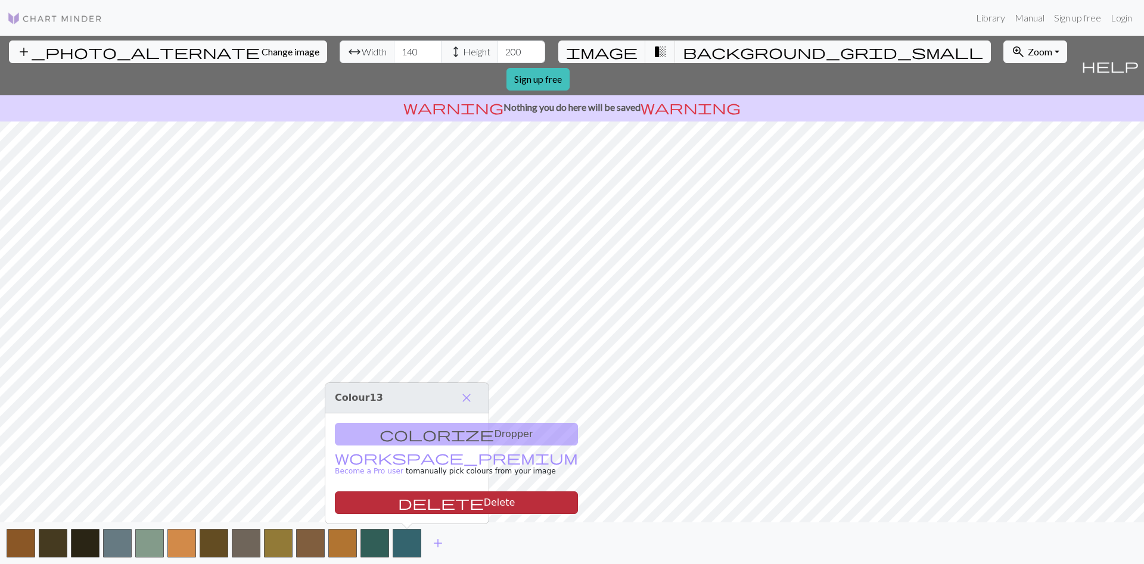
click at [425, 499] on button "delete Delete" at bounding box center [456, 502] width 243 height 23
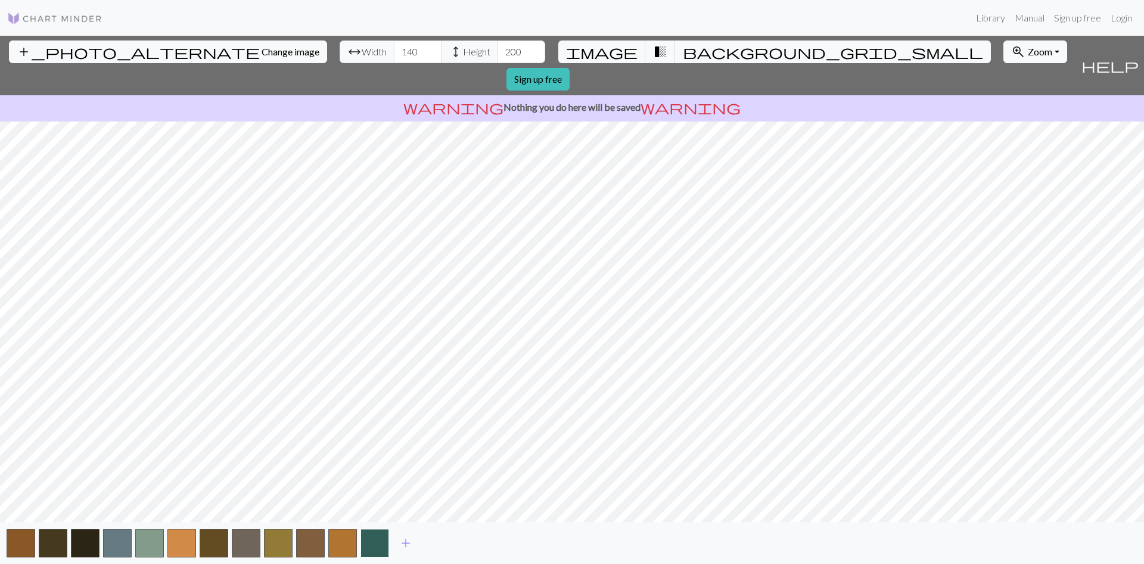
click at [373, 539] on button "button" at bounding box center [374, 543] width 29 height 29
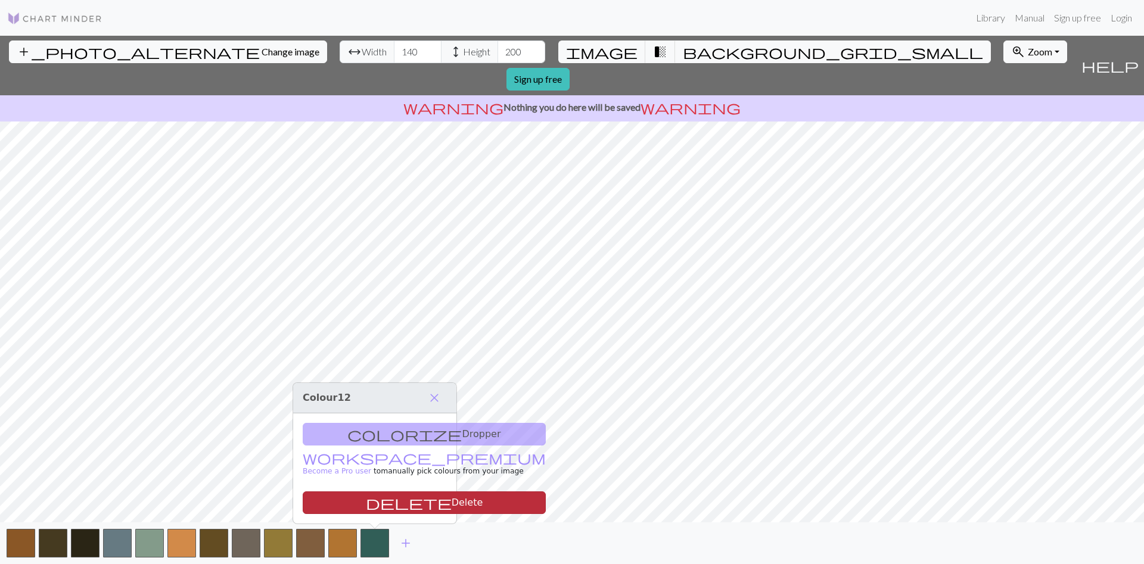
click at [385, 500] on button "delete Delete" at bounding box center [424, 502] width 243 height 23
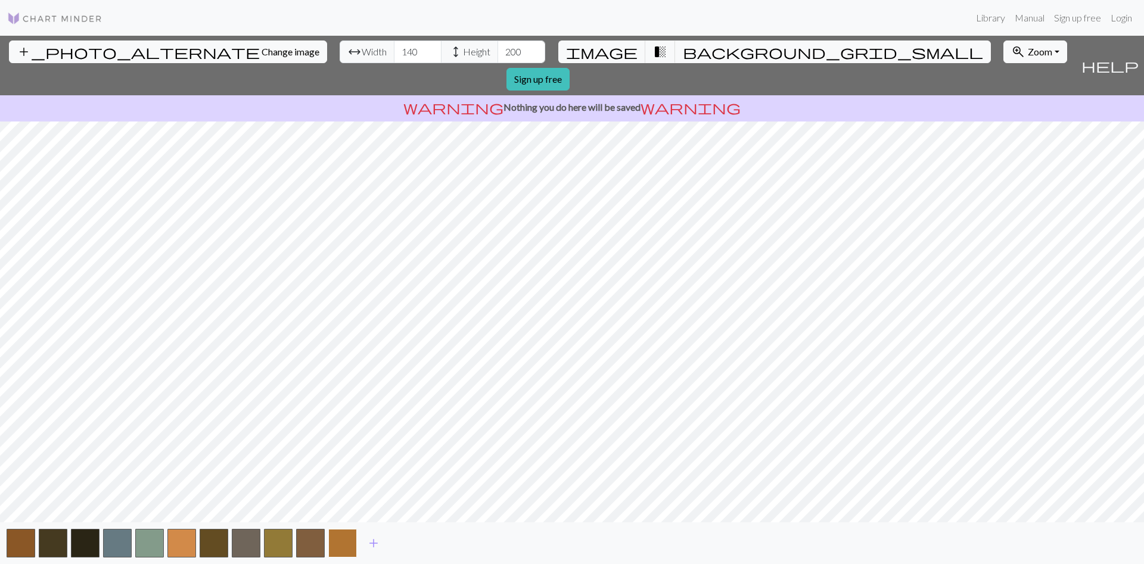
click at [343, 545] on button "button" at bounding box center [342, 543] width 29 height 29
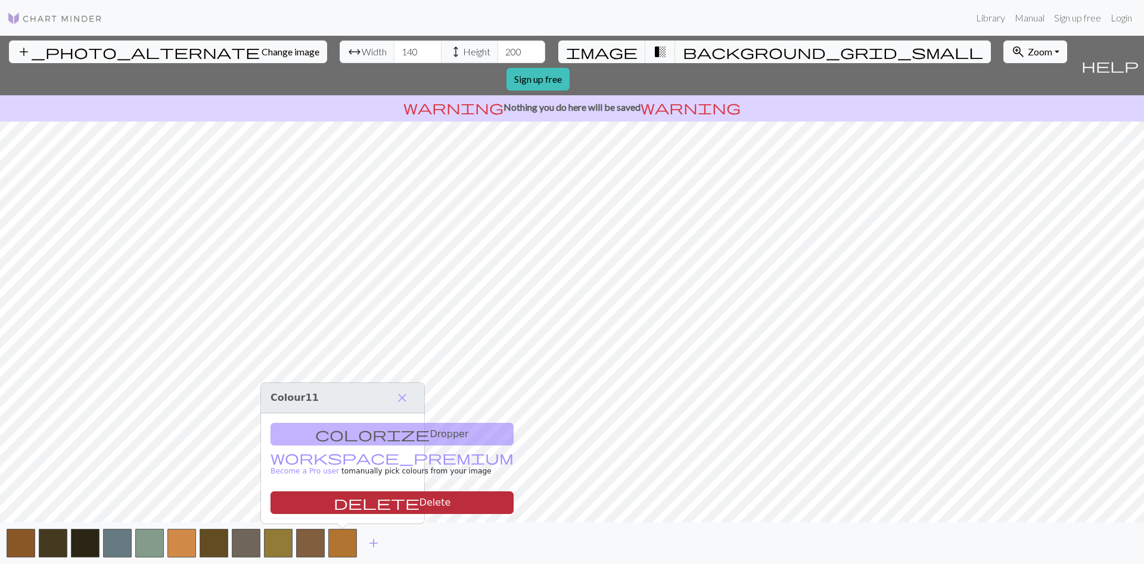
click at [352, 504] on button "delete Delete" at bounding box center [391, 502] width 243 height 23
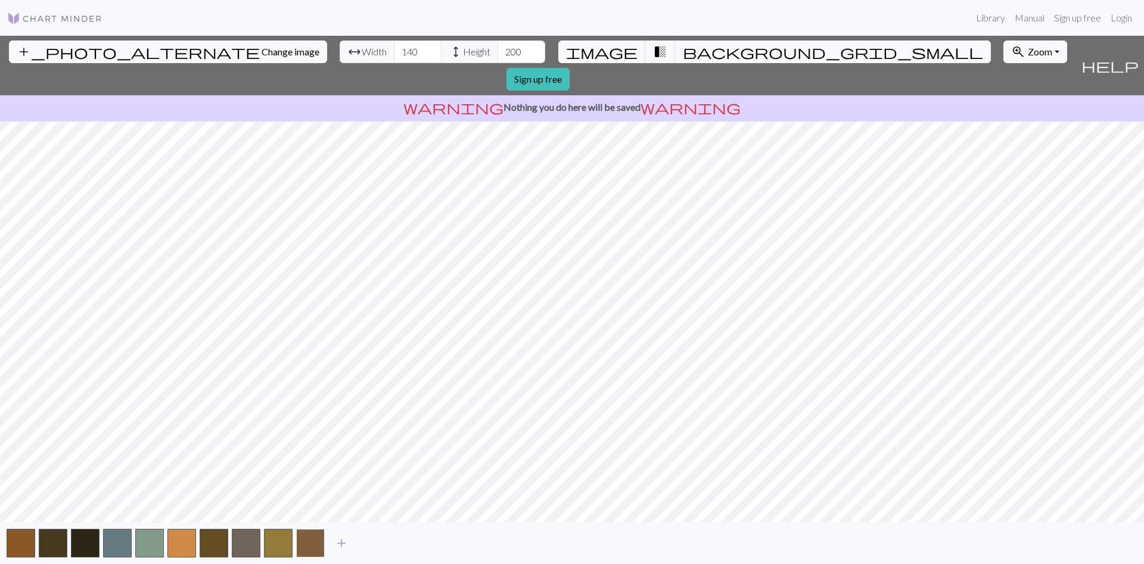
click at [310, 540] on button "button" at bounding box center [310, 543] width 29 height 29
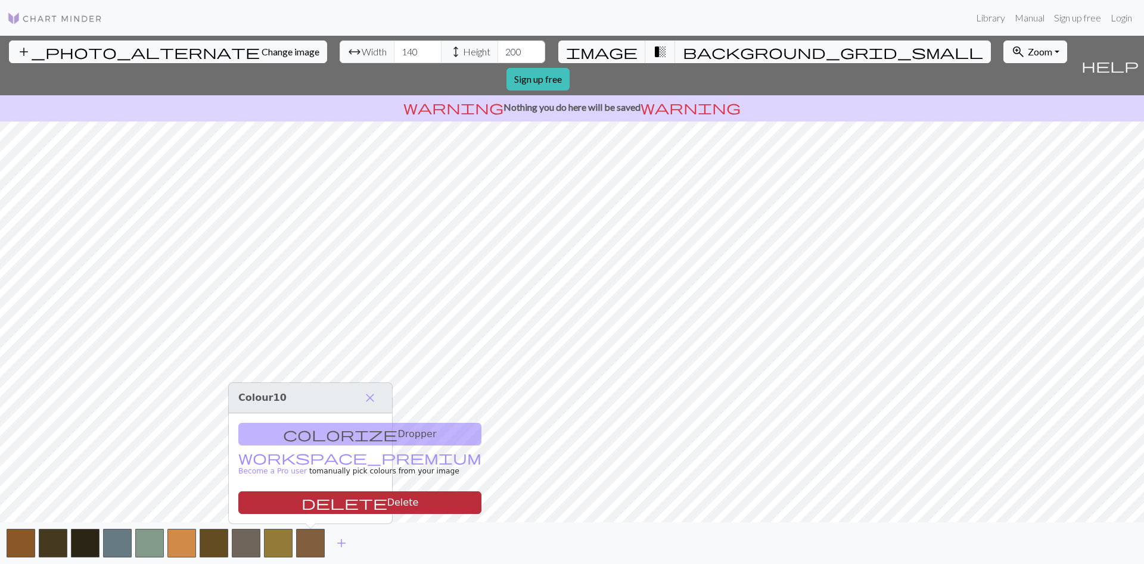
click at [319, 510] on button "delete Delete" at bounding box center [359, 502] width 243 height 23
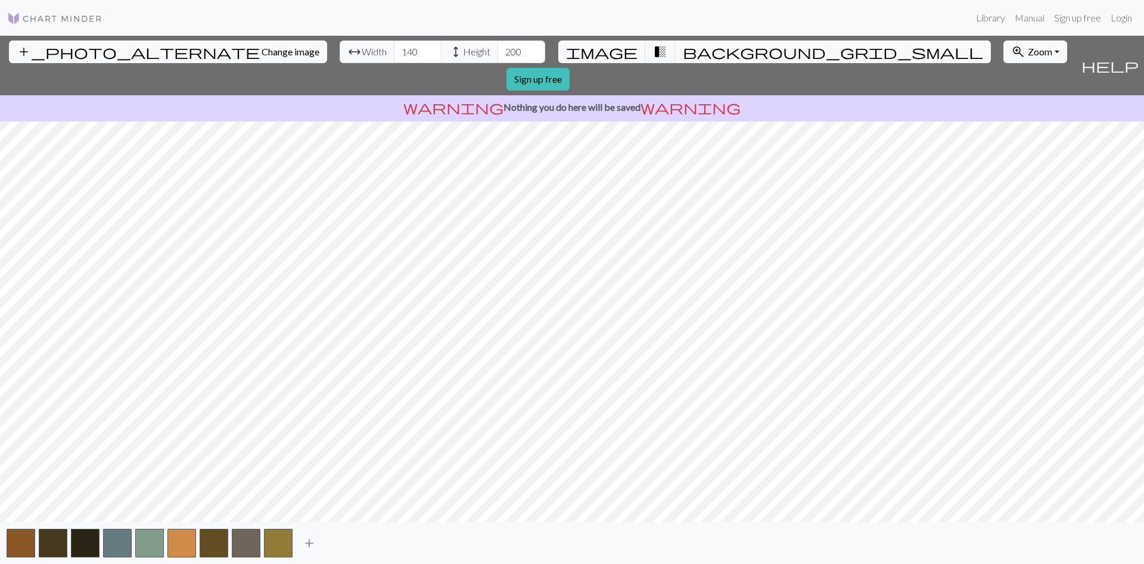
click at [306, 543] on span "add" at bounding box center [309, 543] width 14 height 17
click at [314, 540] on button "button" at bounding box center [310, 543] width 29 height 29
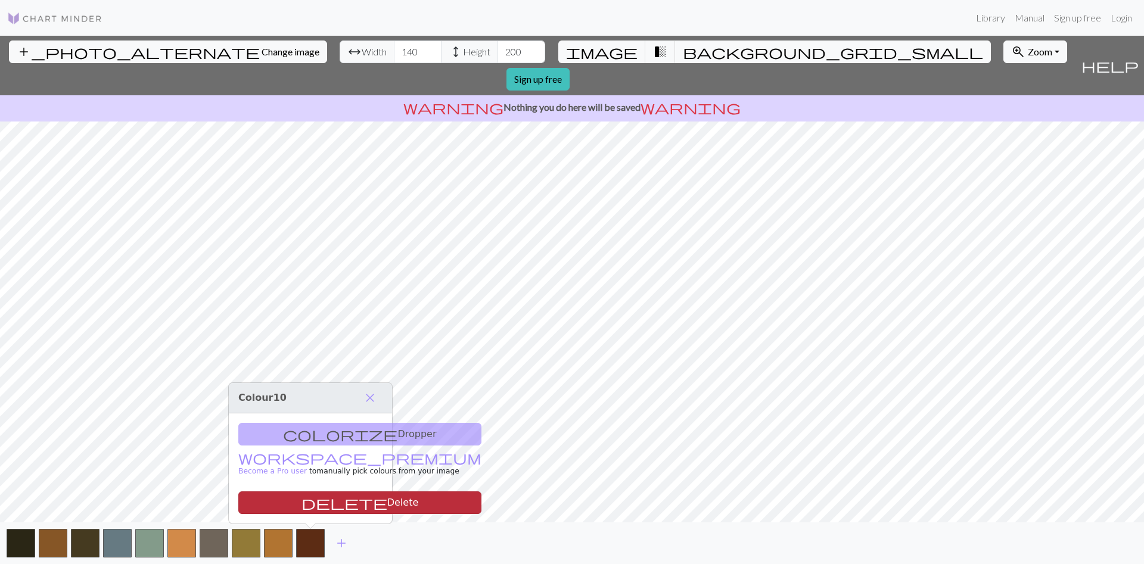
click at [316, 504] on button "delete Delete" at bounding box center [359, 502] width 243 height 23
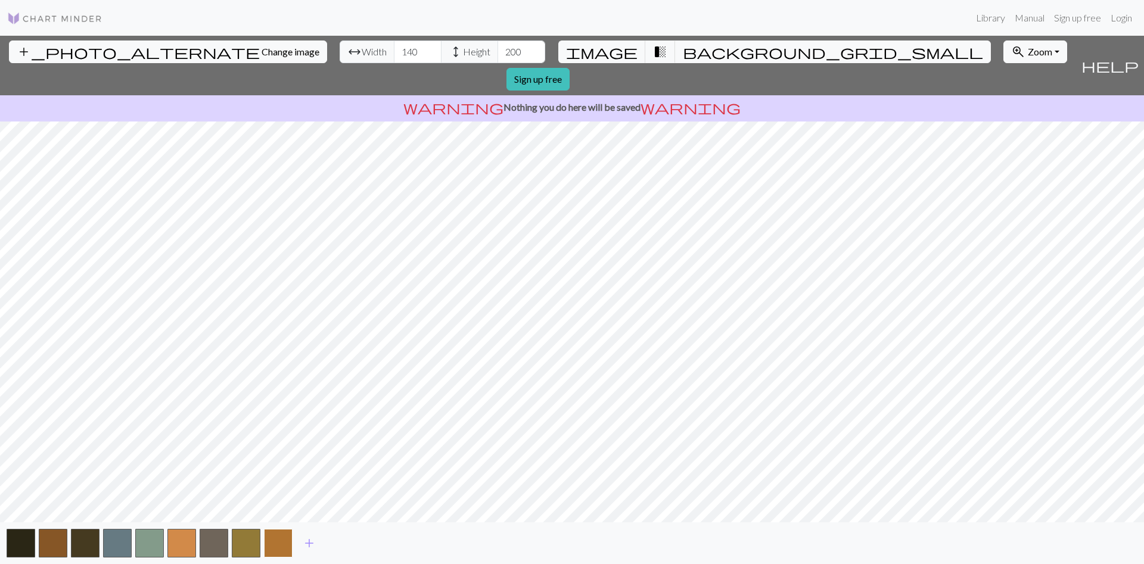
click at [290, 543] on button "button" at bounding box center [278, 543] width 29 height 29
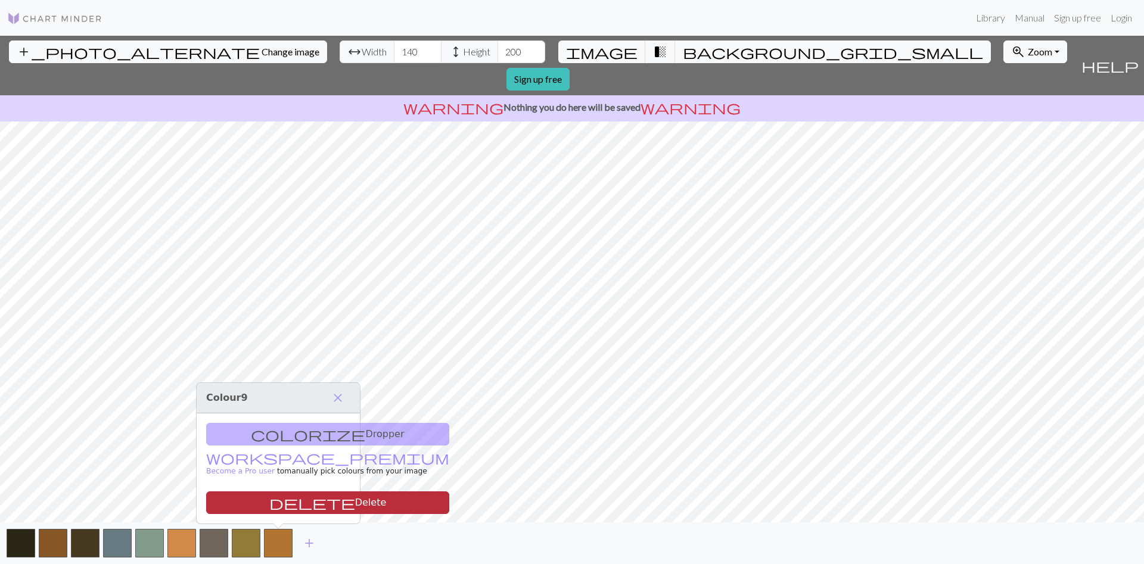
click at [290, 504] on button "delete Delete" at bounding box center [327, 502] width 243 height 23
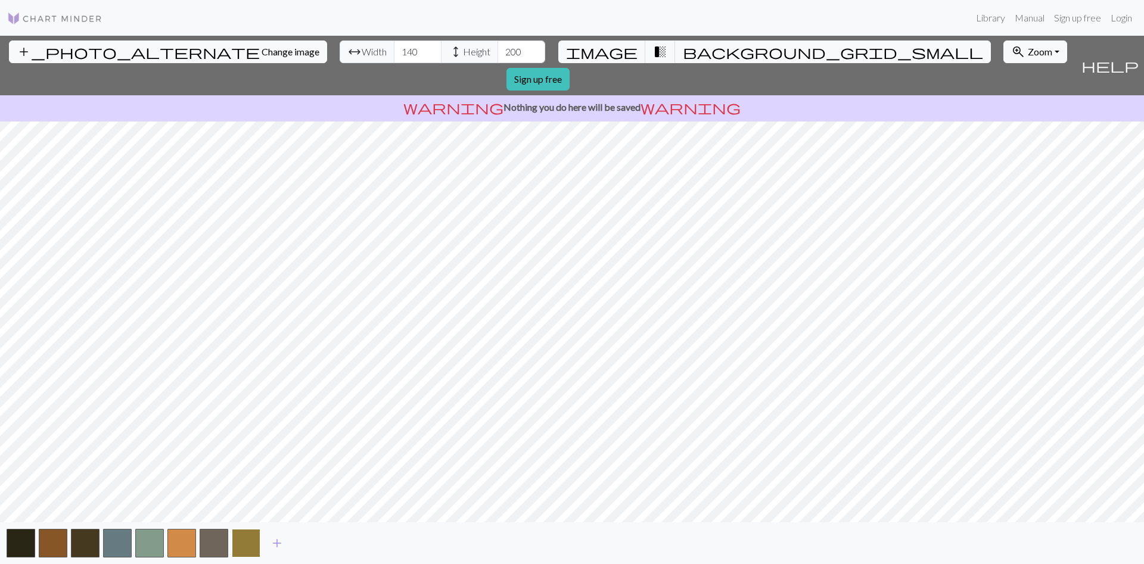
click at [239, 544] on button "button" at bounding box center [246, 543] width 29 height 29
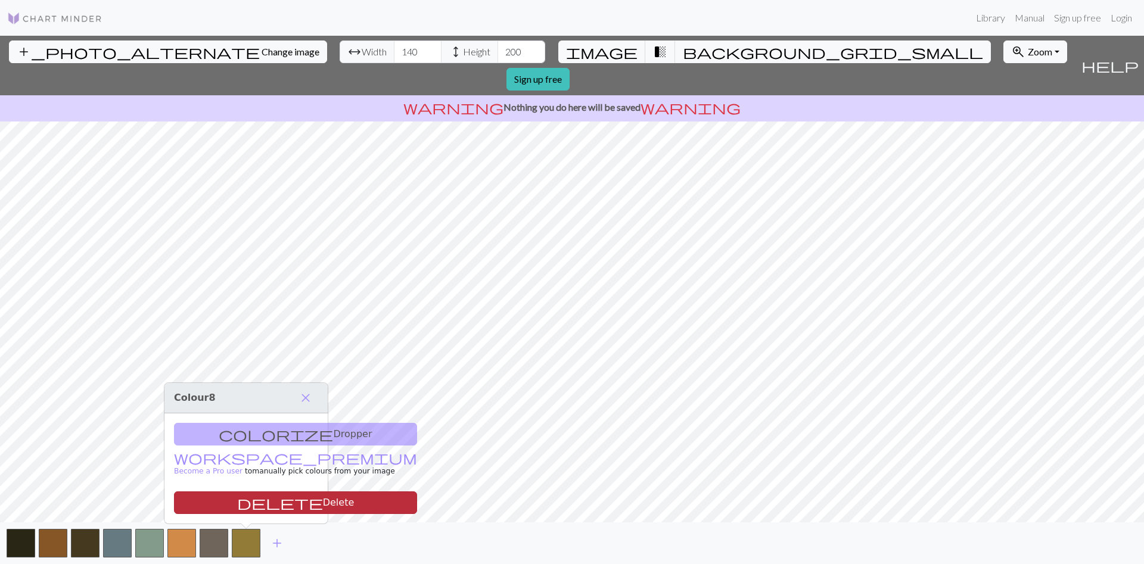
click at [250, 503] on button "delete Delete" at bounding box center [295, 502] width 243 height 23
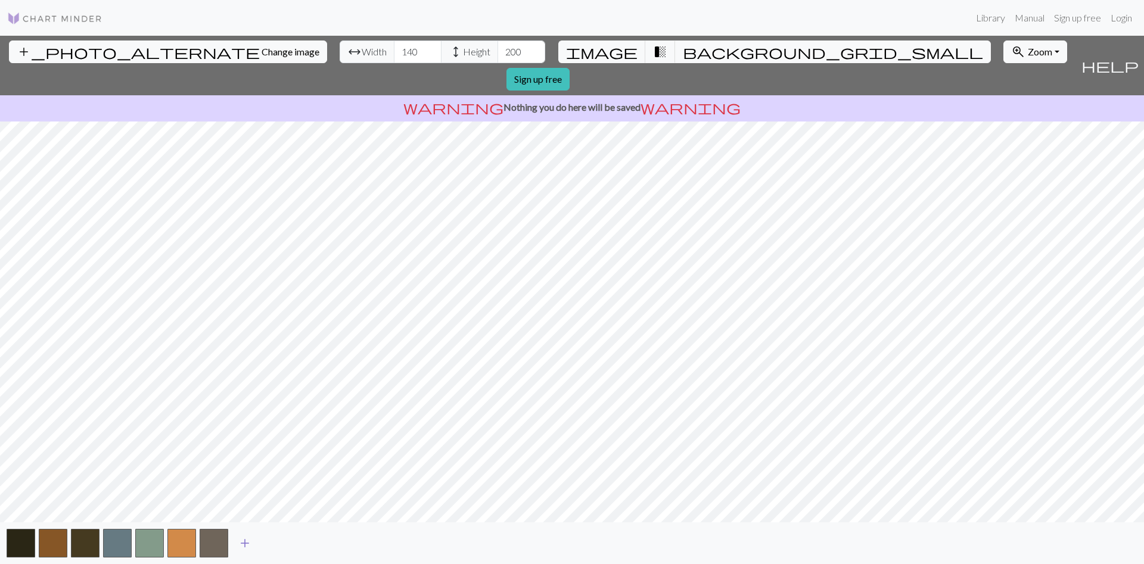
click at [244, 546] on span "add" at bounding box center [245, 543] width 14 height 17
click at [273, 544] on span "add" at bounding box center [277, 543] width 14 height 17
click at [308, 542] on span "add" at bounding box center [309, 543] width 14 height 17
click at [305, 547] on button "button" at bounding box center [310, 543] width 29 height 29
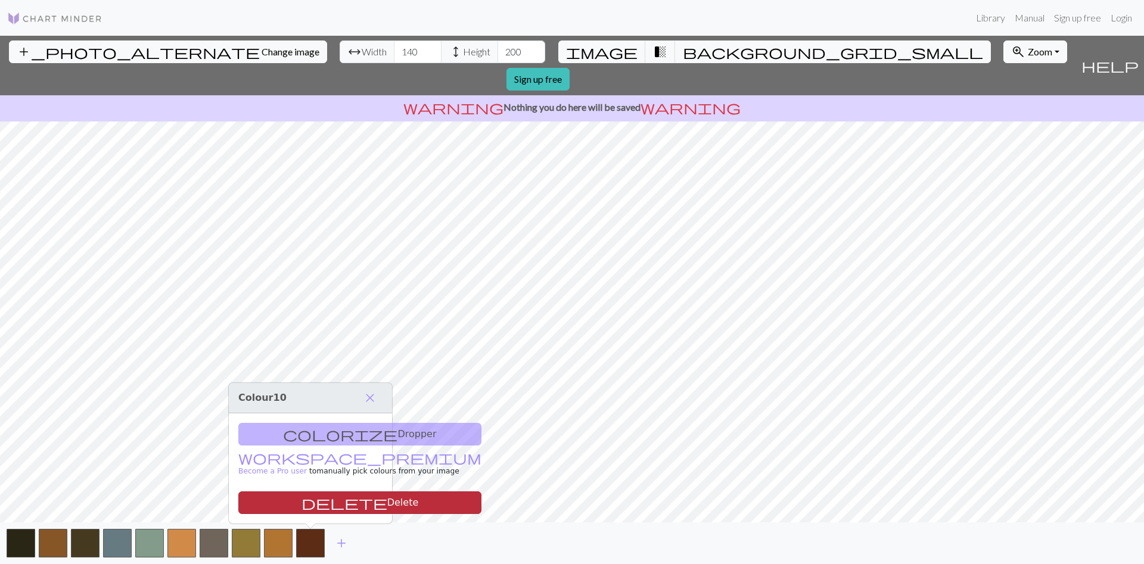
click at [333, 502] on button "delete Delete" at bounding box center [359, 502] width 243 height 23
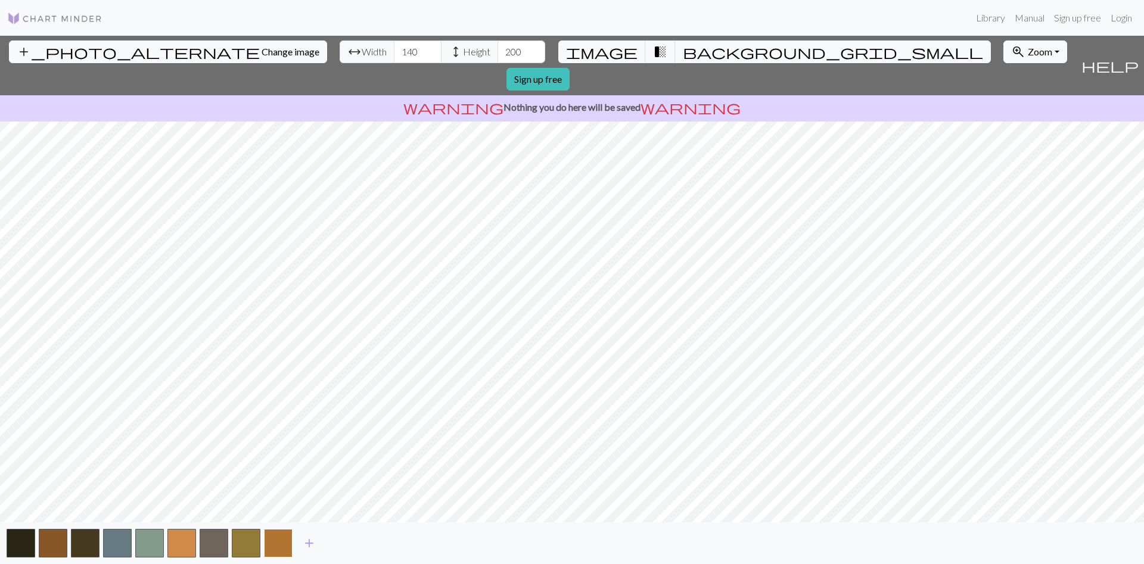
click at [284, 542] on button "button" at bounding box center [278, 543] width 29 height 29
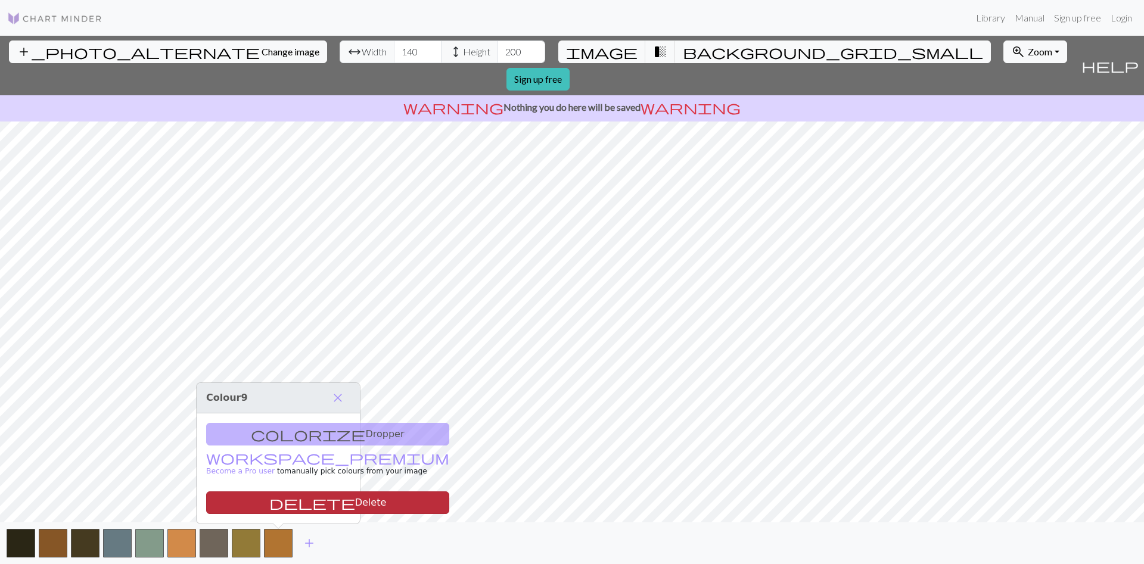
click at [292, 508] on button "delete Delete" at bounding box center [327, 502] width 243 height 23
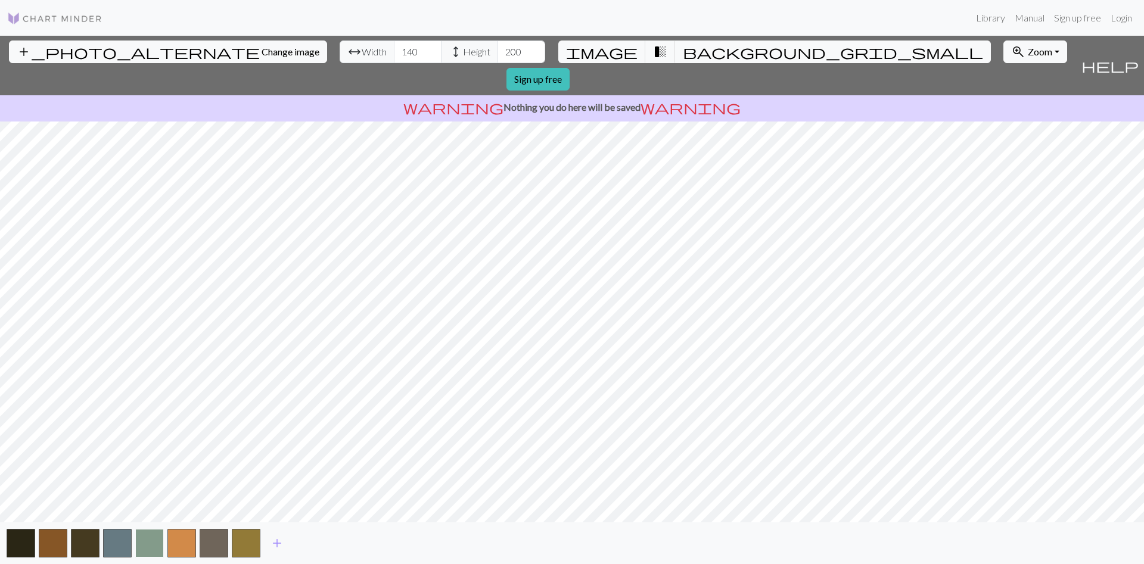
click at [147, 548] on button "button" at bounding box center [149, 543] width 29 height 29
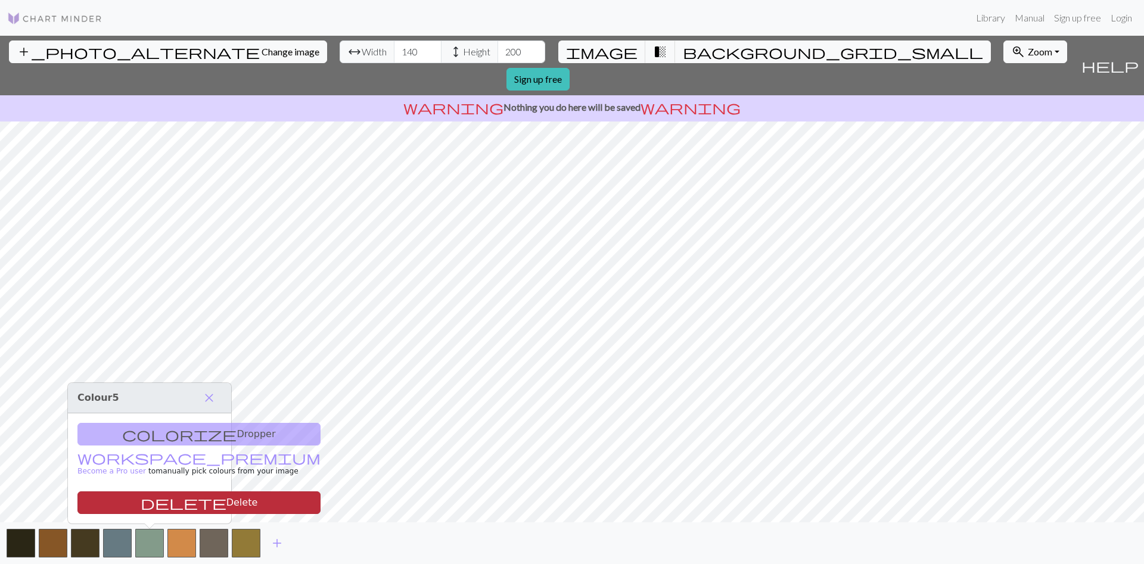
click at [169, 505] on button "delete Delete" at bounding box center [198, 502] width 243 height 23
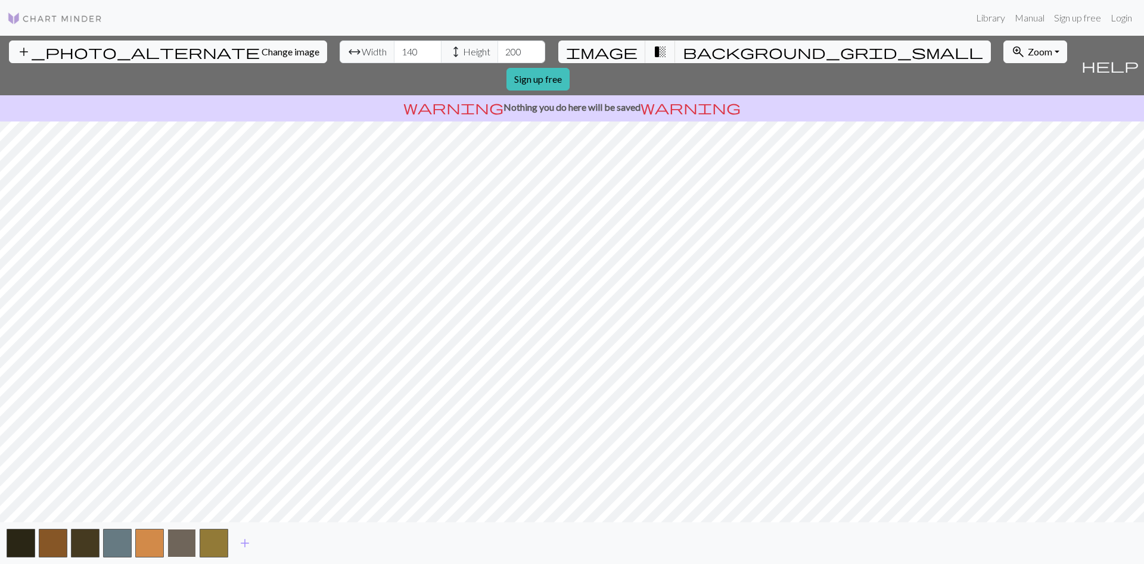
click at [185, 542] on button "button" at bounding box center [181, 543] width 29 height 29
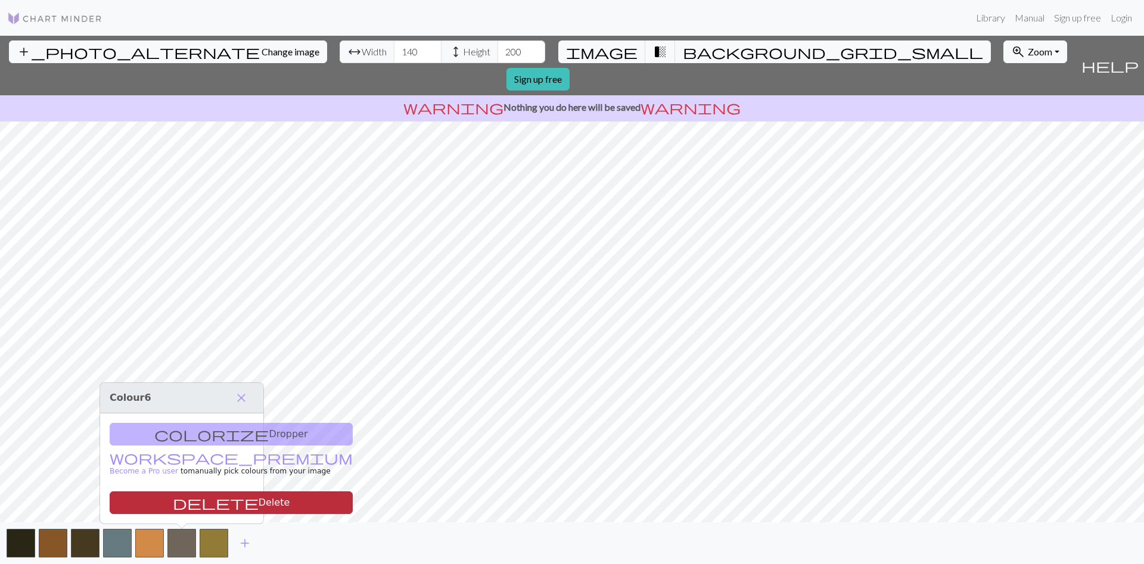
click at [206, 502] on button "delete Delete" at bounding box center [231, 502] width 243 height 23
